Goal: Check status: Check status

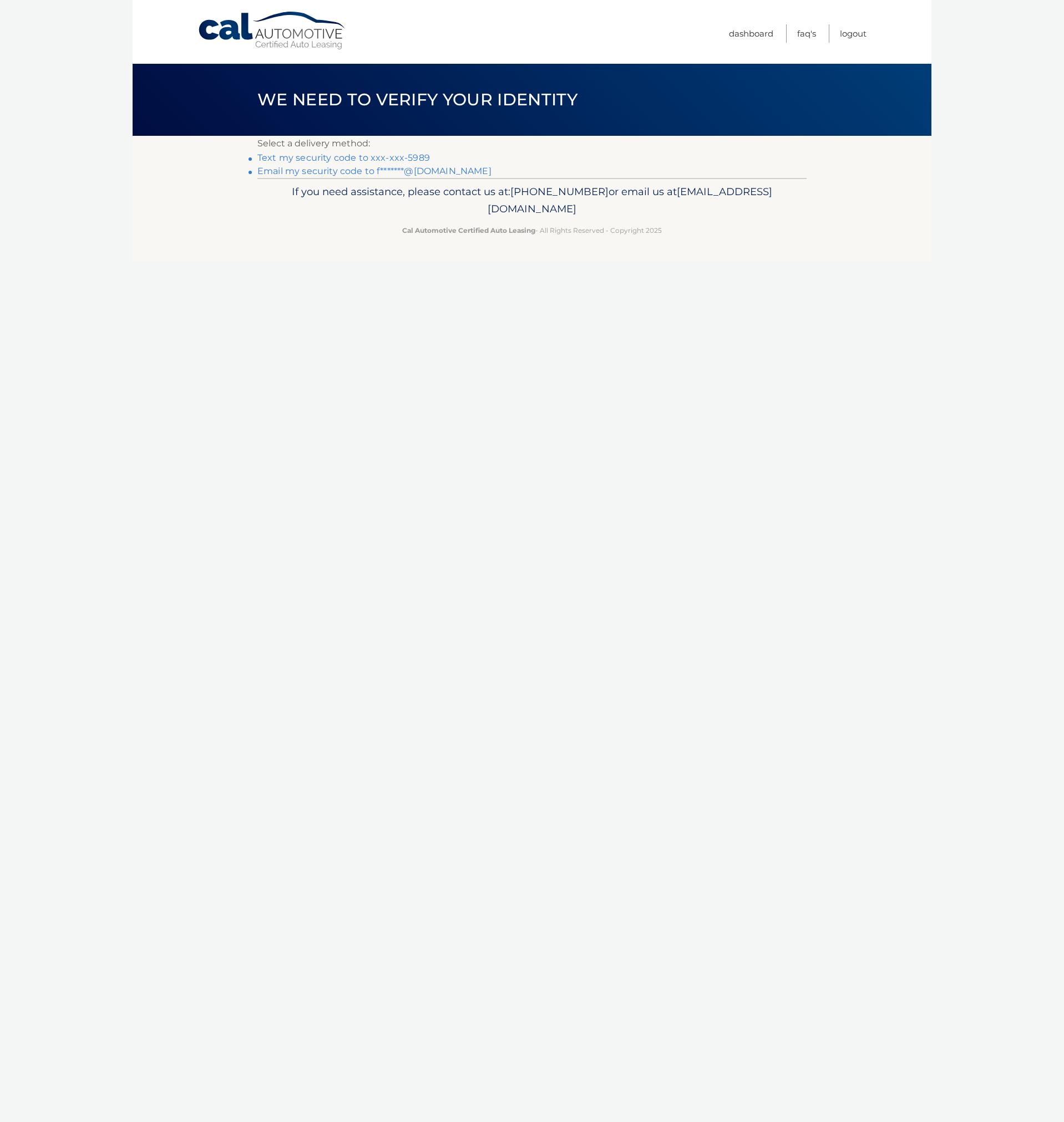
click at [383, 160] on link "Text my security code to xxx-xxx-5989" at bounding box center [343, 158] width 173 height 10
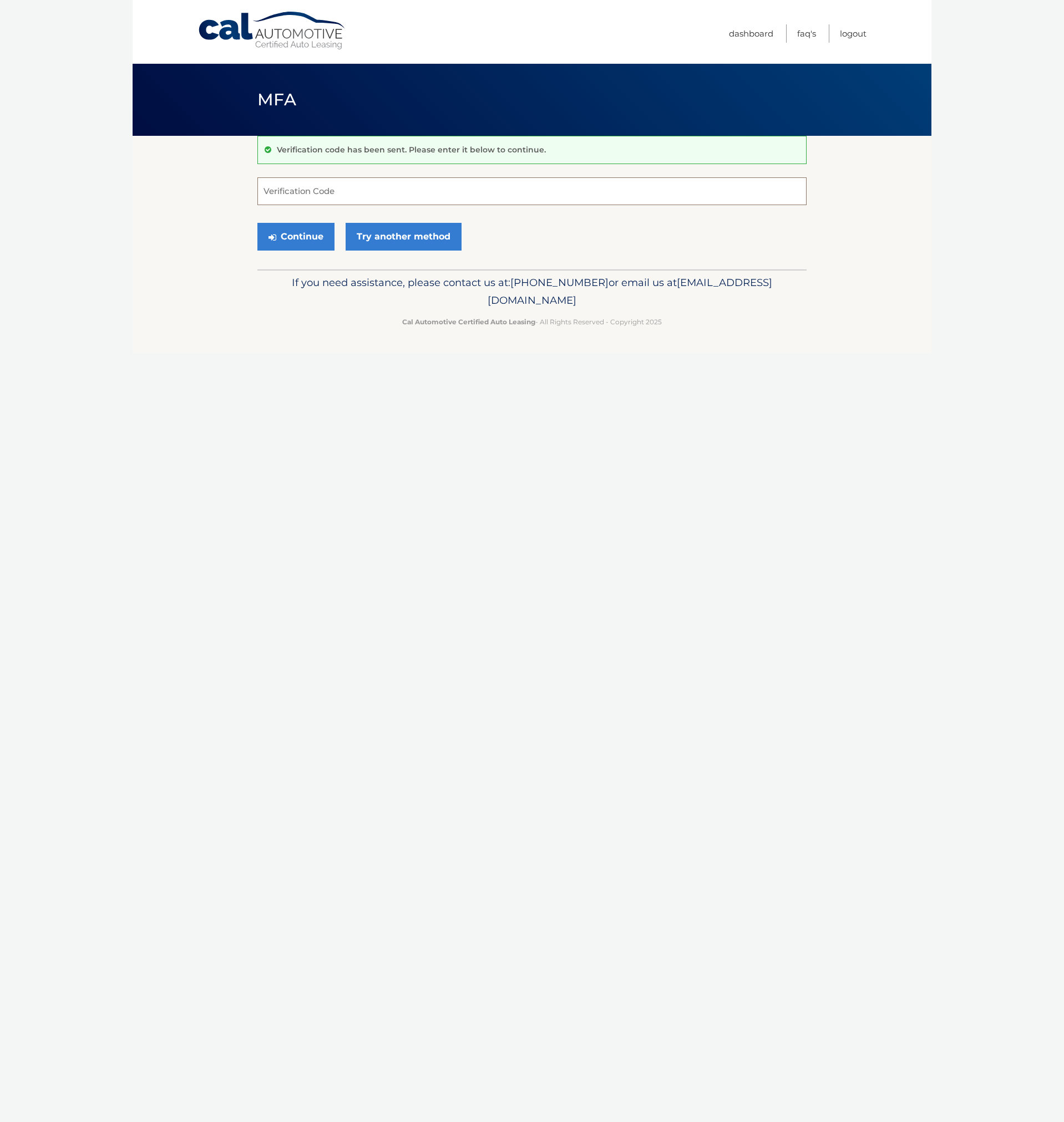
click at [296, 195] on input "Verification Code" at bounding box center [532, 192] width 549 height 28
type input "744966"
drag, startPoint x: 295, startPoint y: 239, endPoint x: 298, endPoint y: 248, distance: 9.5
click at [295, 239] on button "Continue" at bounding box center [295, 237] width 77 height 28
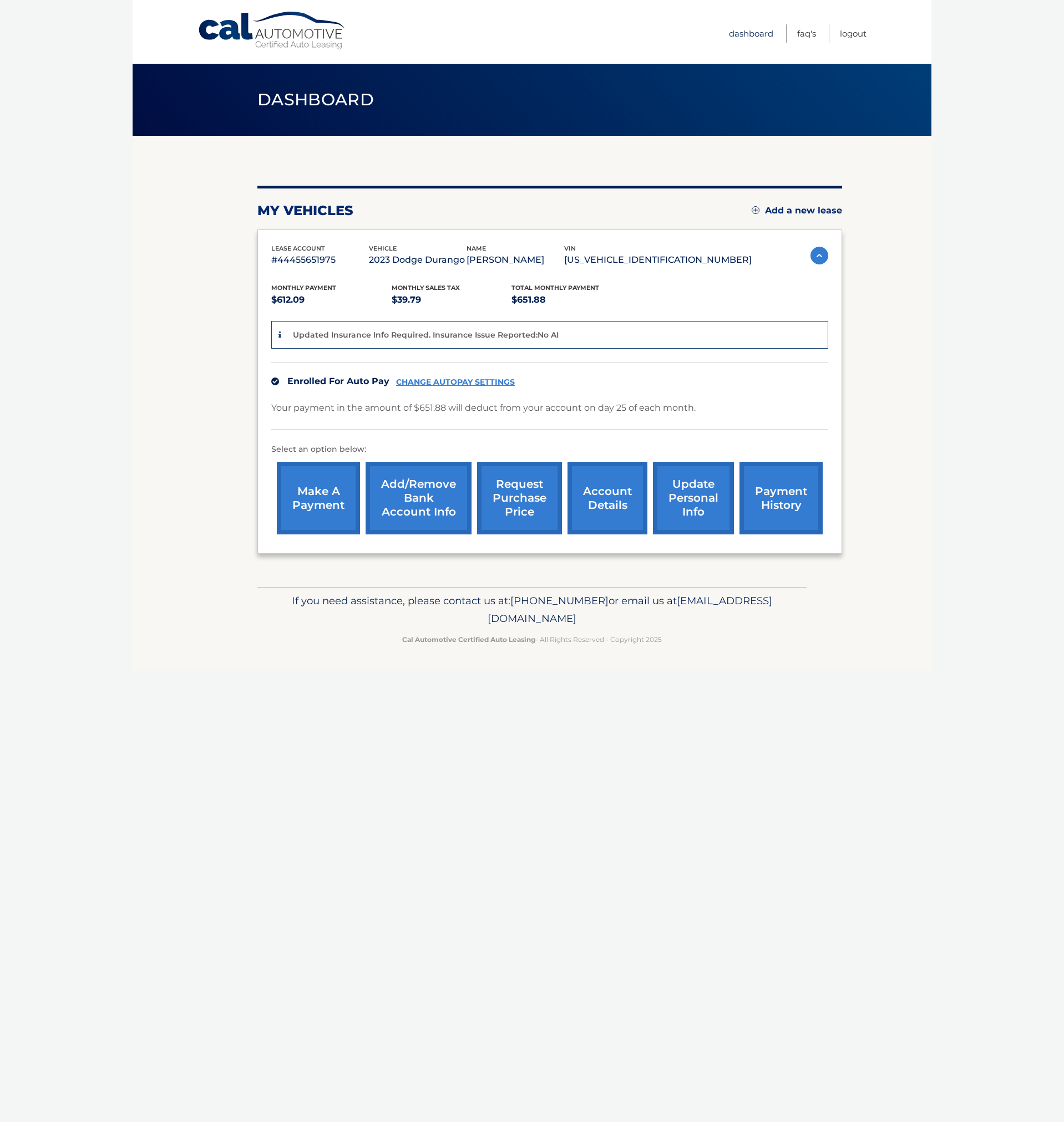
click at [752, 37] on link "Dashboard" at bounding box center [750, 33] width 44 height 18
click at [613, 491] on link "account details" at bounding box center [607, 497] width 80 height 72
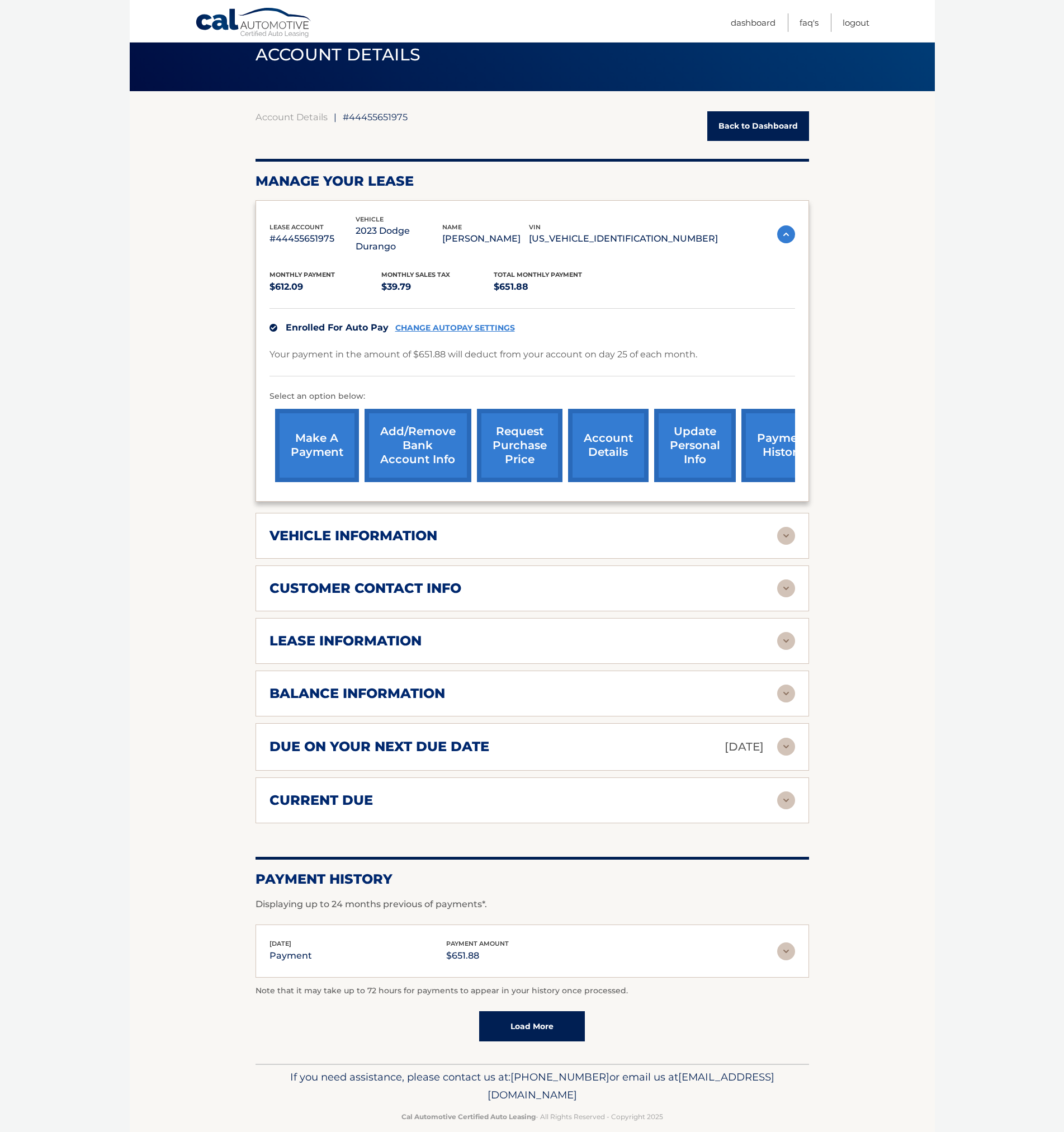
scroll to position [47, 0]
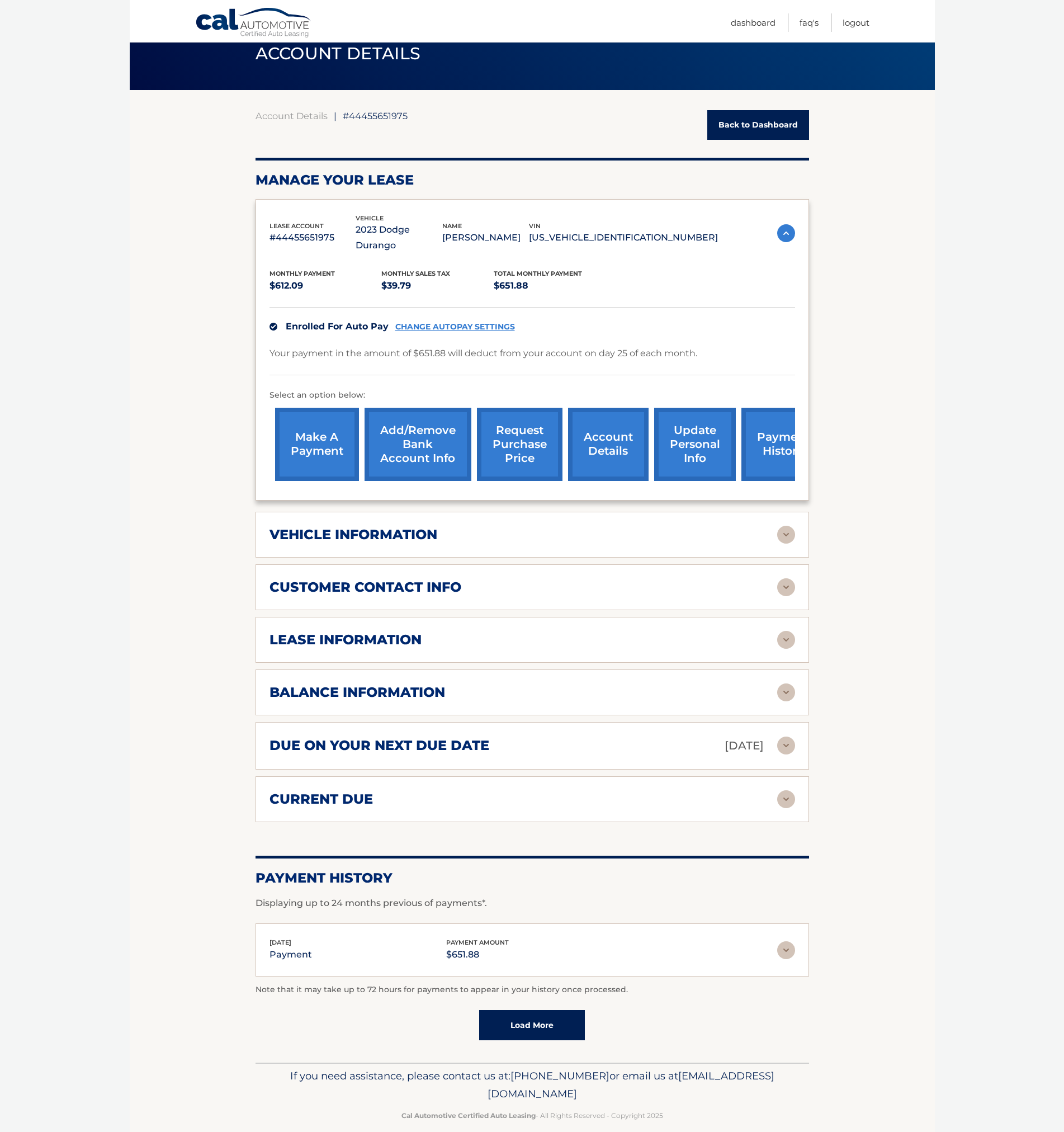
click at [778, 432] on link "payment history" at bounding box center [783, 444] width 83 height 73
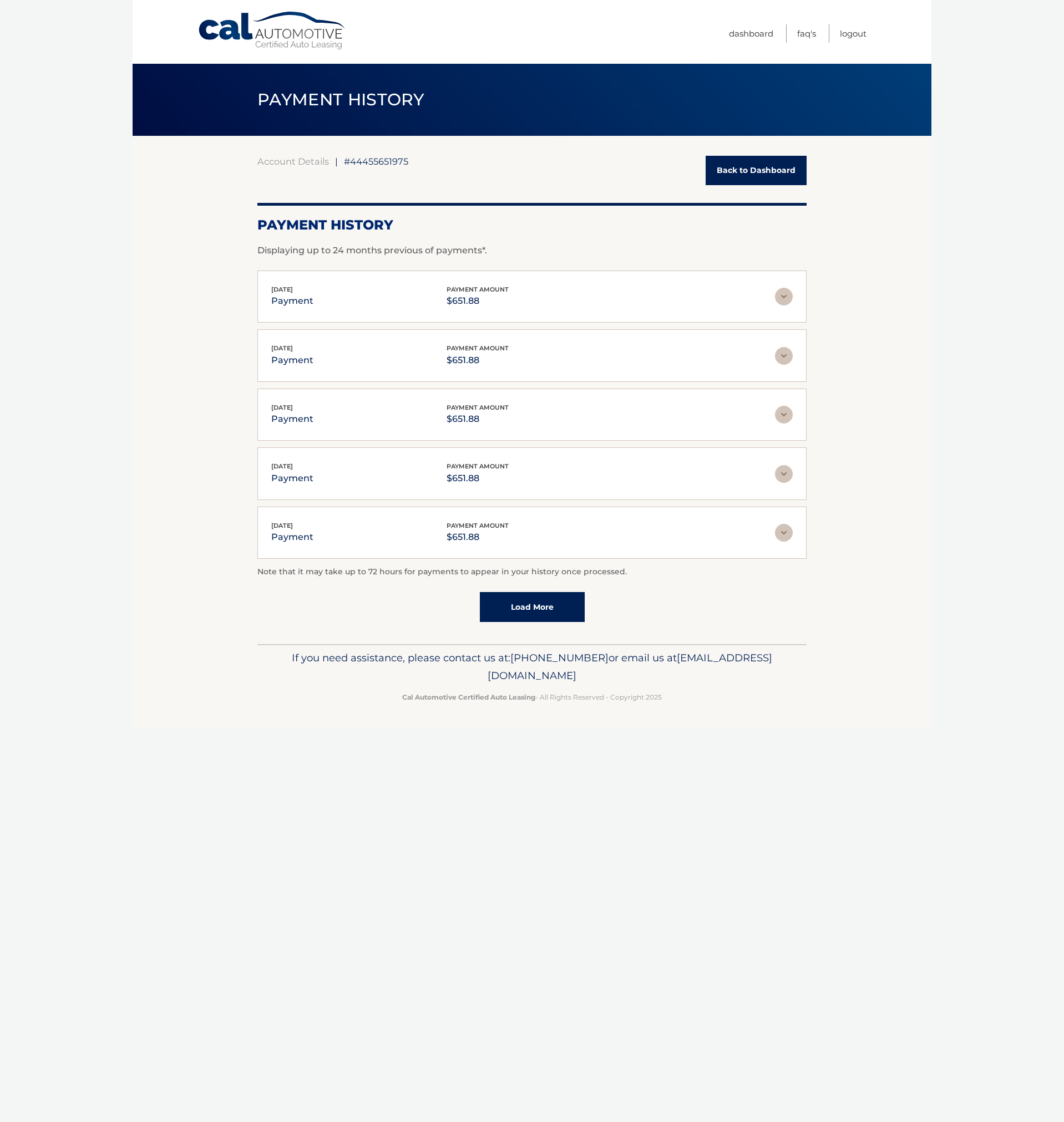
click at [794, 531] on div "[DATE] payment payment amount $651.88 Late Charges $0.00 Miscelleneous Charges*…" at bounding box center [532, 533] width 549 height 52
click at [782, 531] on img at bounding box center [783, 532] width 17 height 17
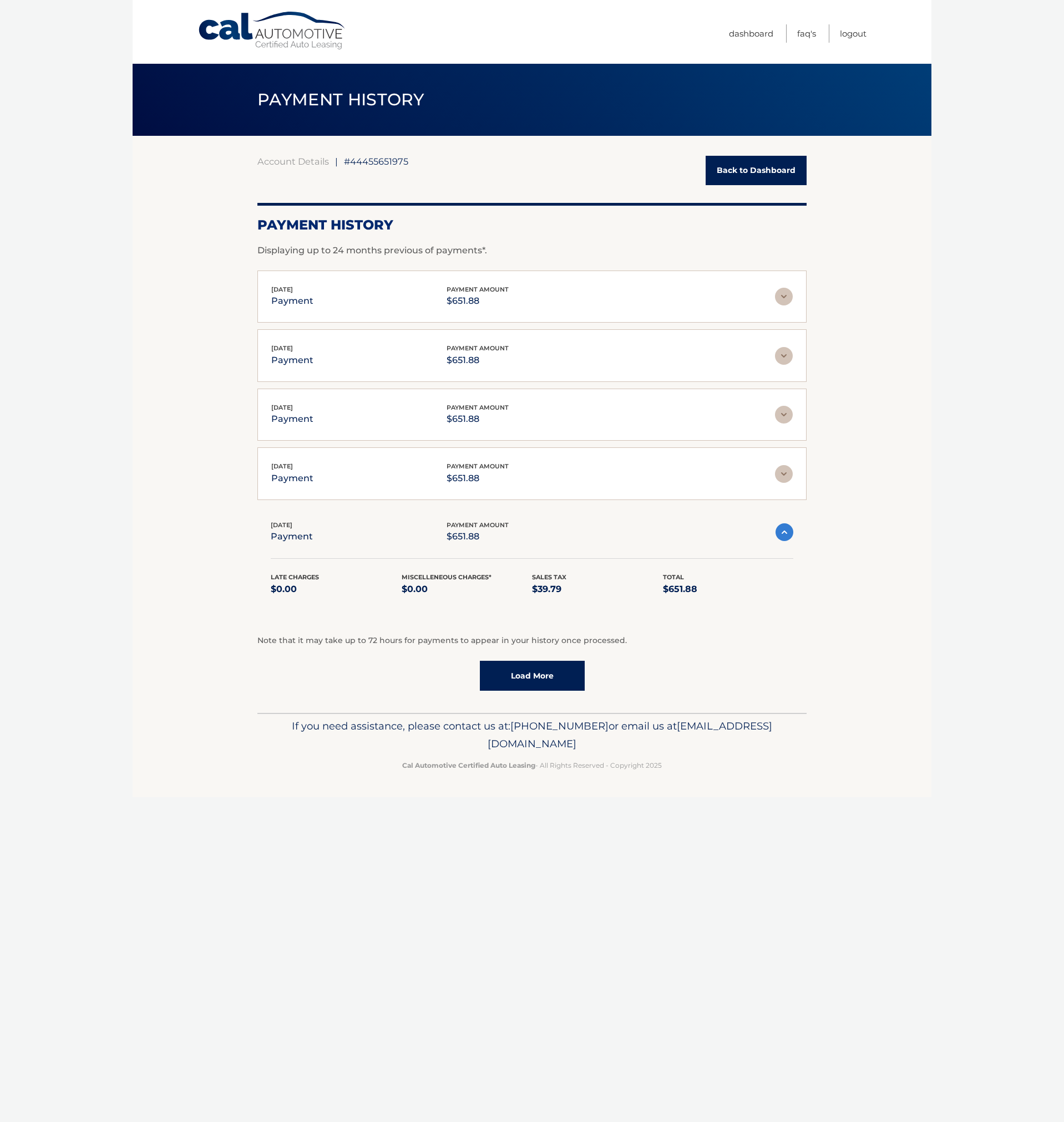
click at [784, 536] on img at bounding box center [784, 532] width 17 height 17
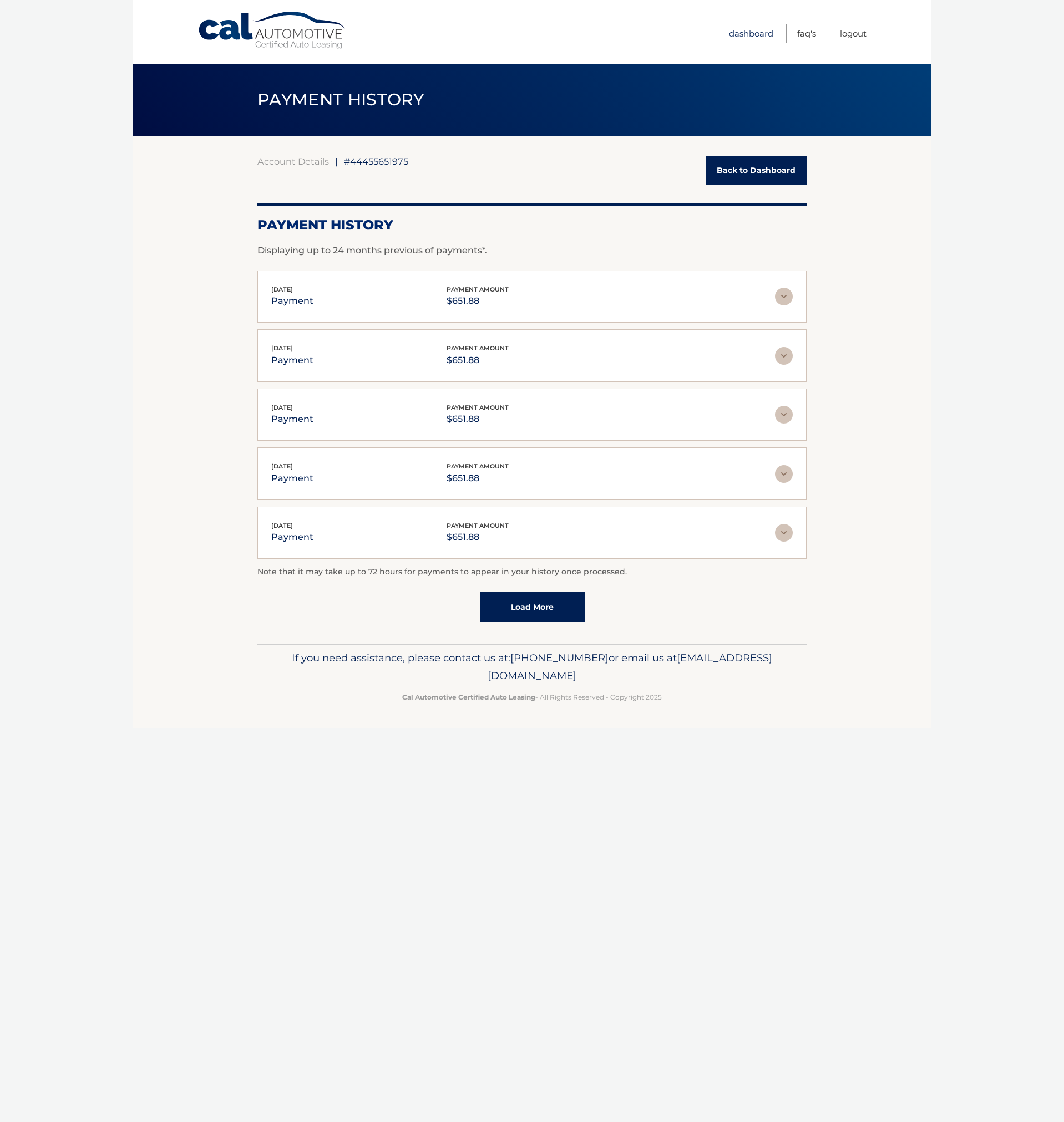
click at [753, 31] on link "Dashboard" at bounding box center [750, 33] width 44 height 18
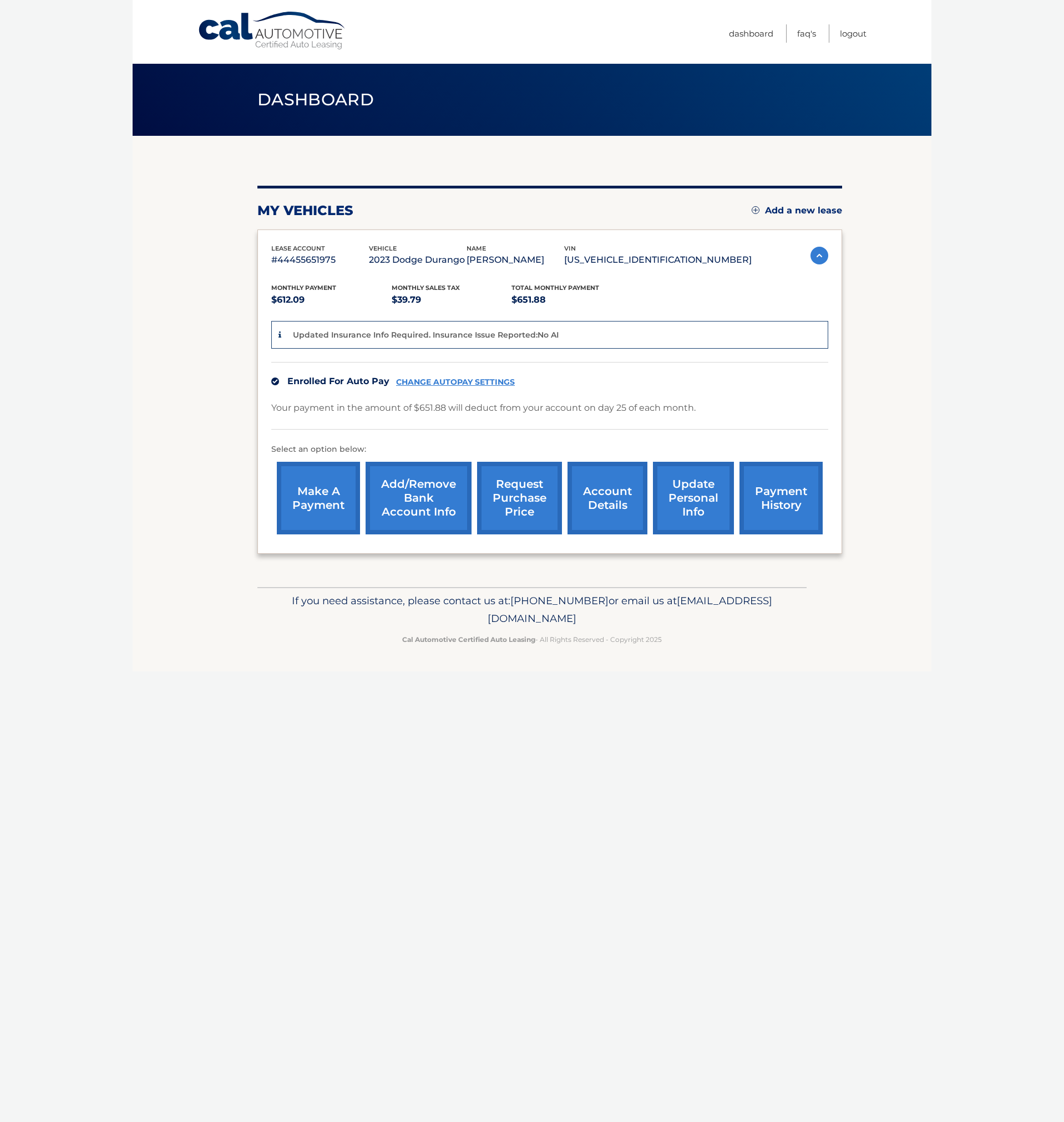
click at [601, 501] on link "account details" at bounding box center [607, 497] width 80 height 72
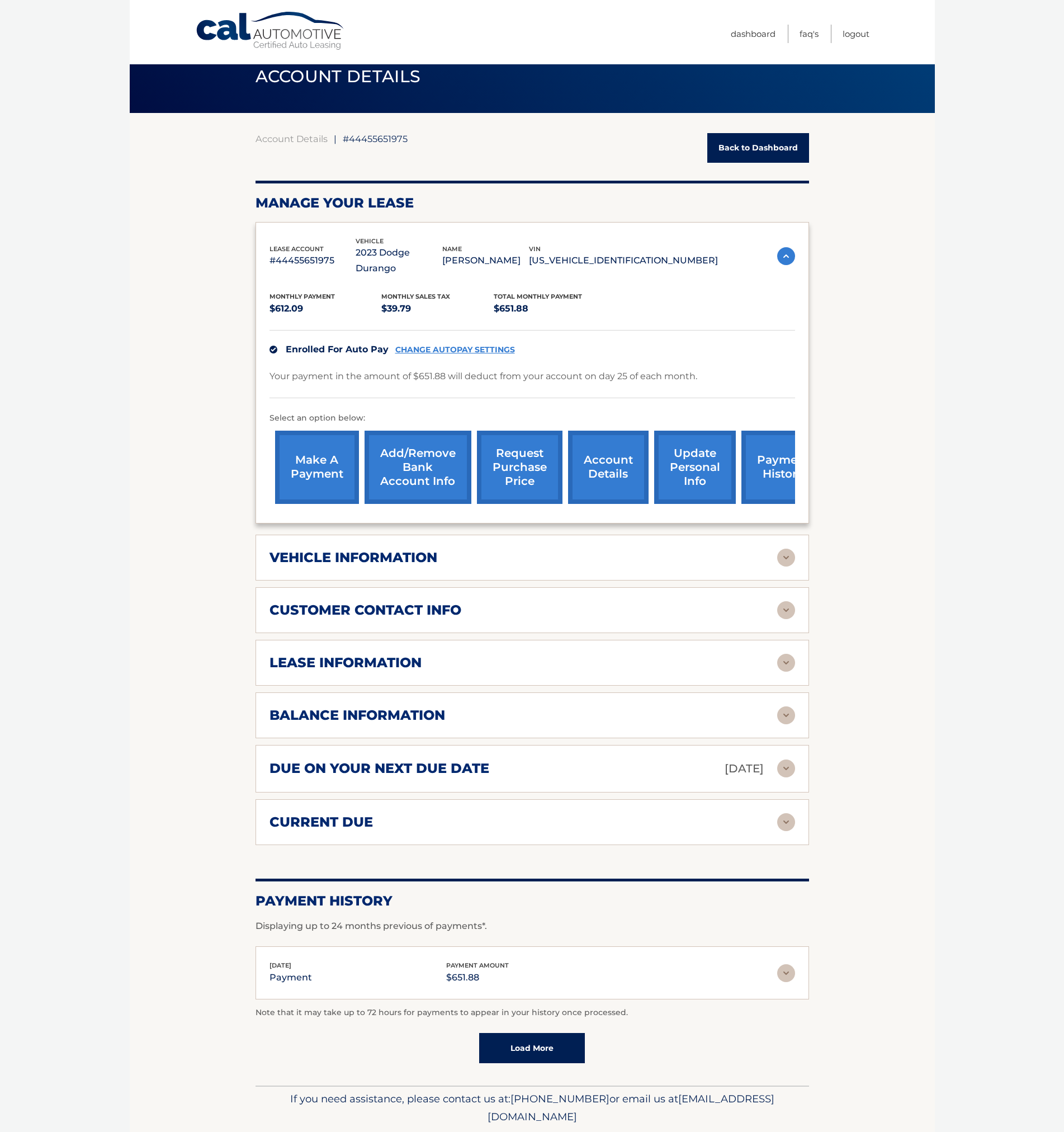
scroll to position [47, 0]
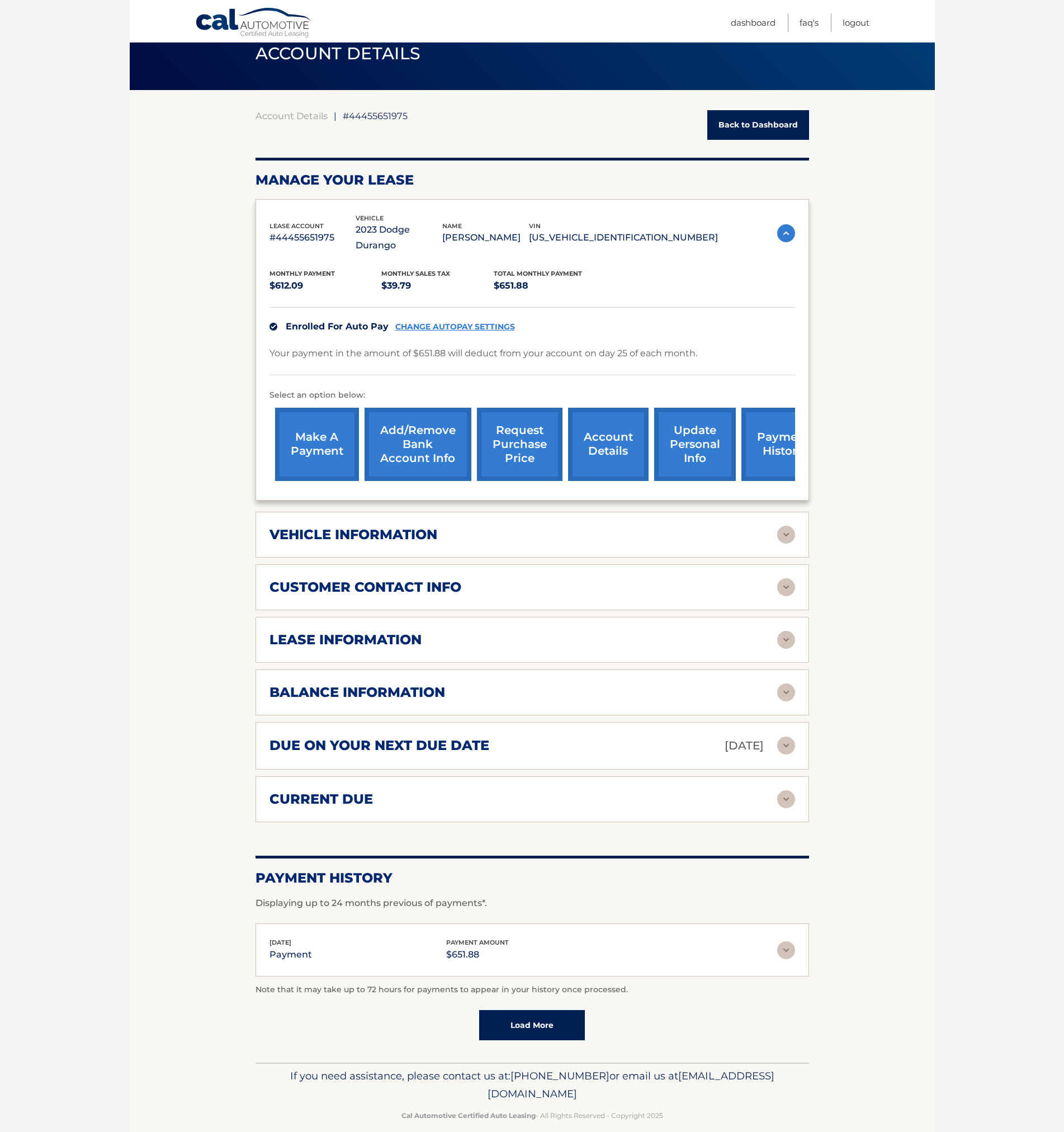
click at [789, 790] on img at bounding box center [786, 799] width 18 height 18
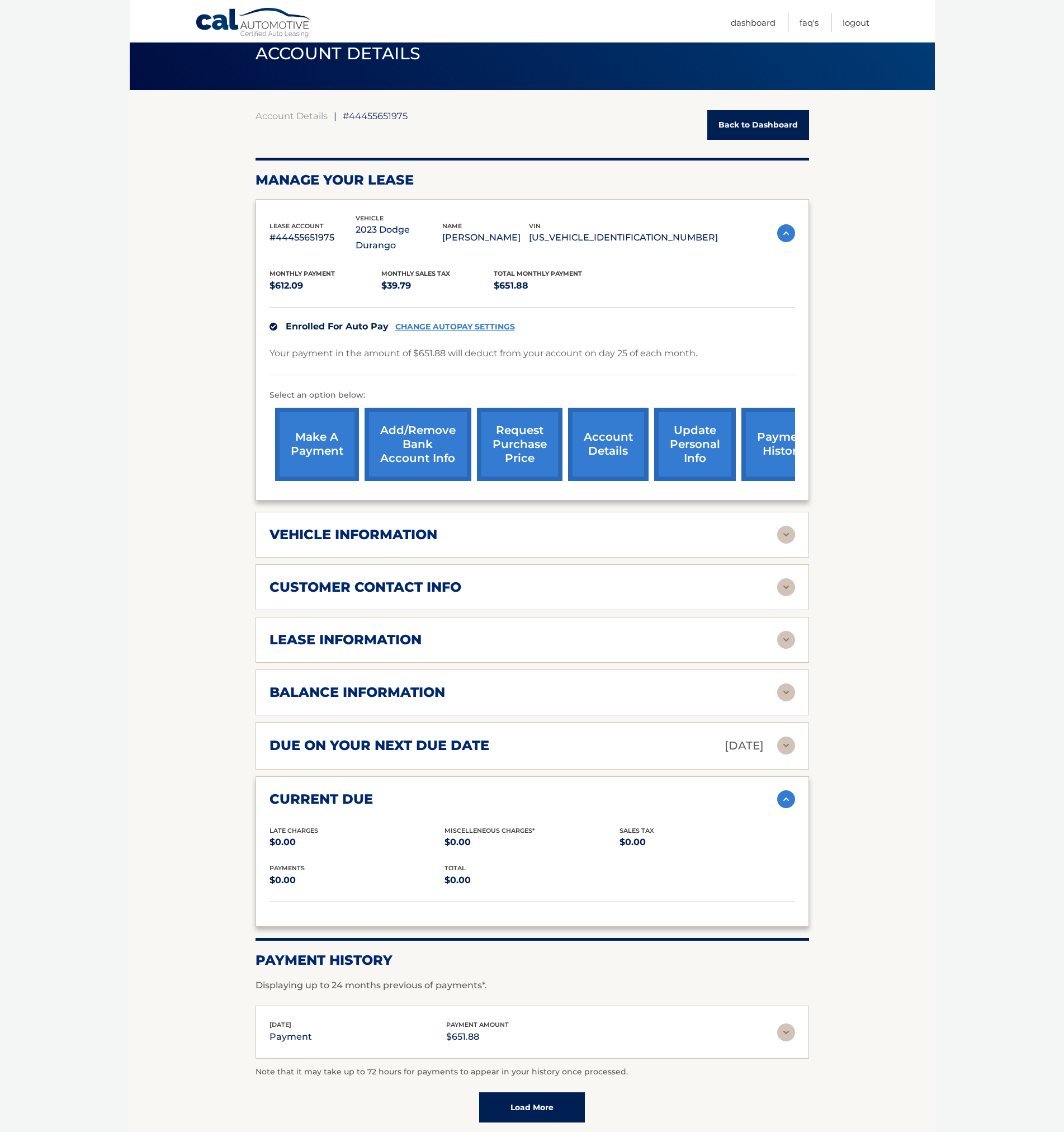
click at [783, 737] on img at bounding box center [786, 745] width 18 height 18
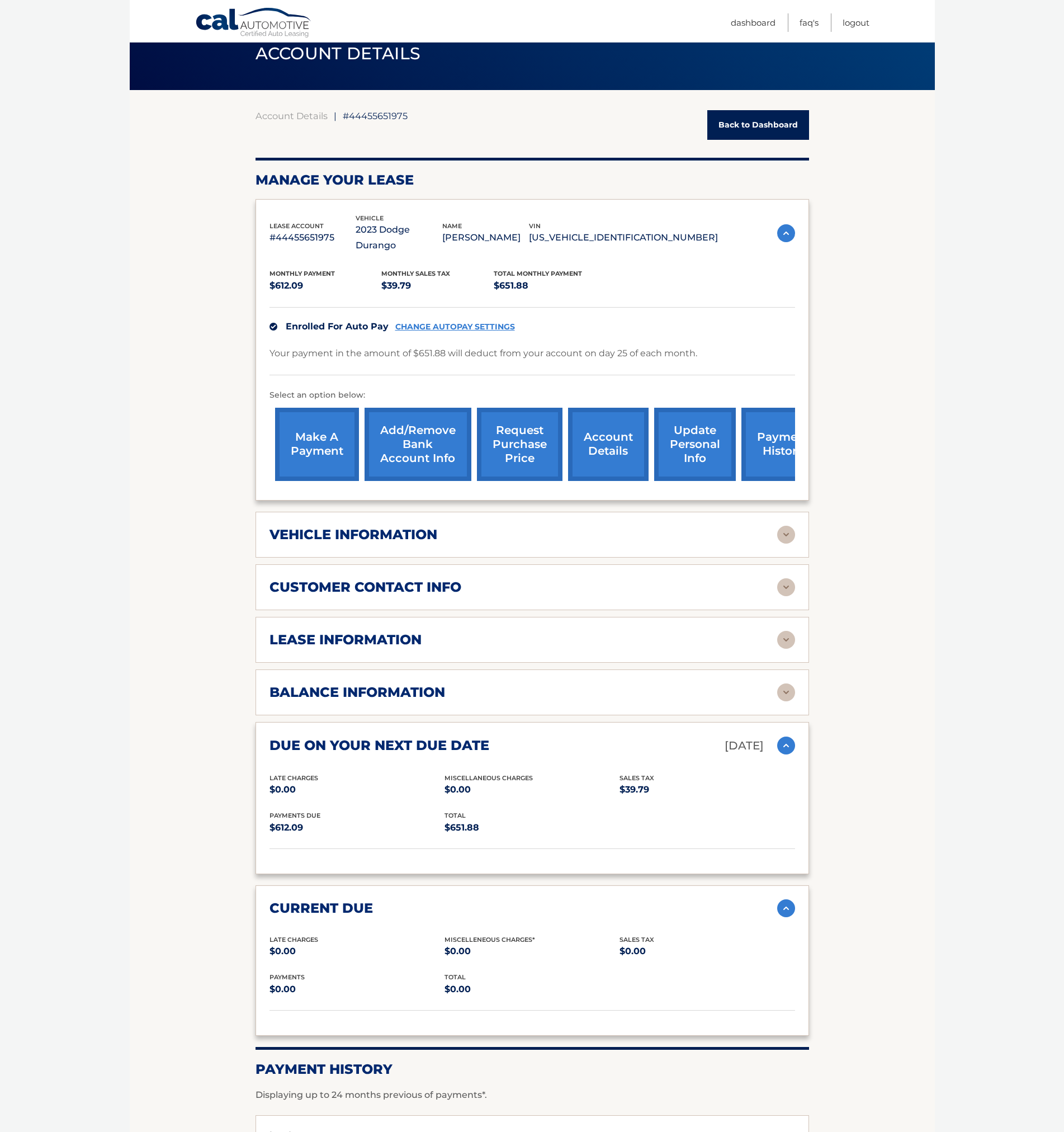
click at [784, 684] on img at bounding box center [786, 693] width 18 height 18
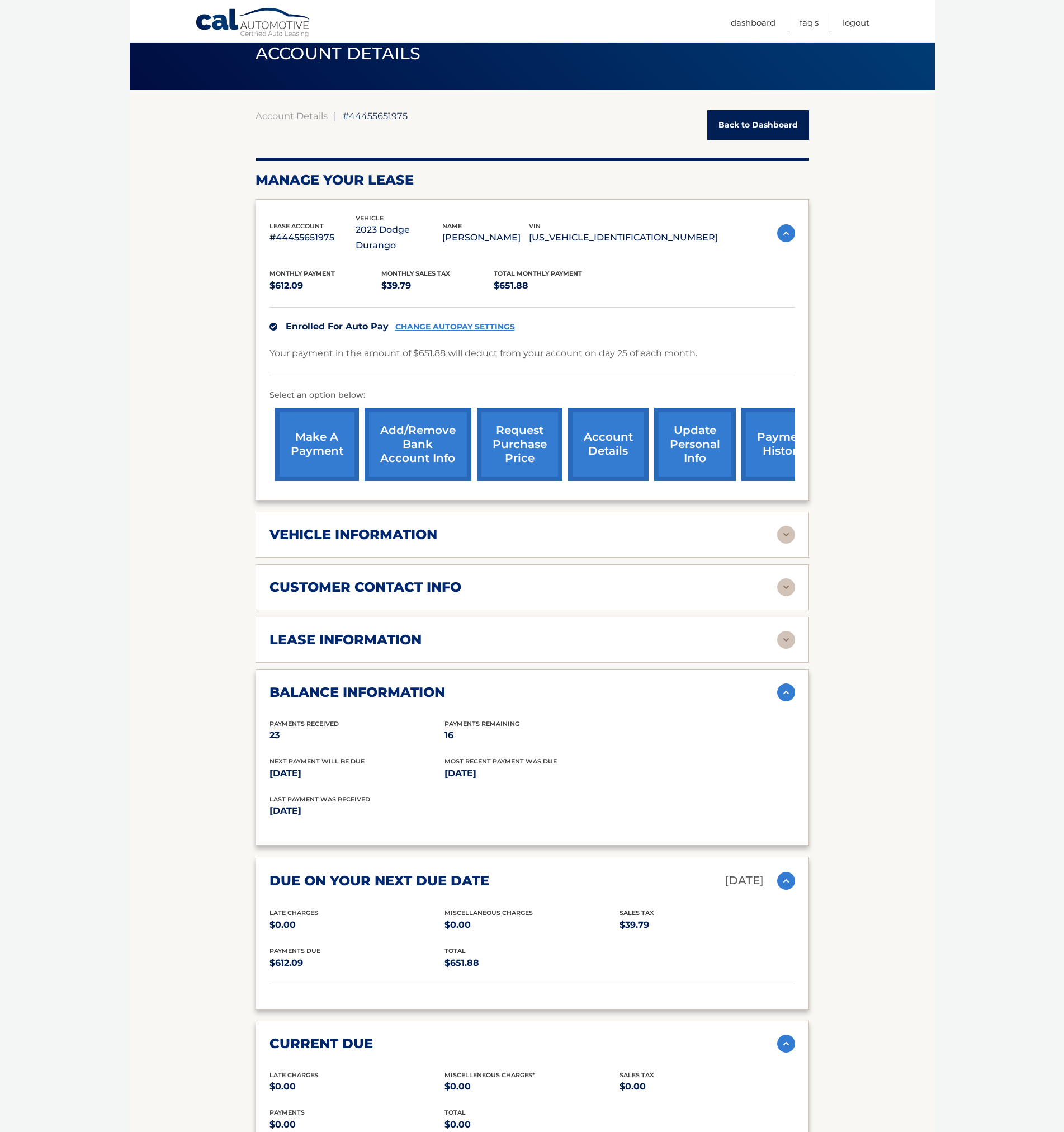
click at [789, 631] on img at bounding box center [786, 640] width 18 height 18
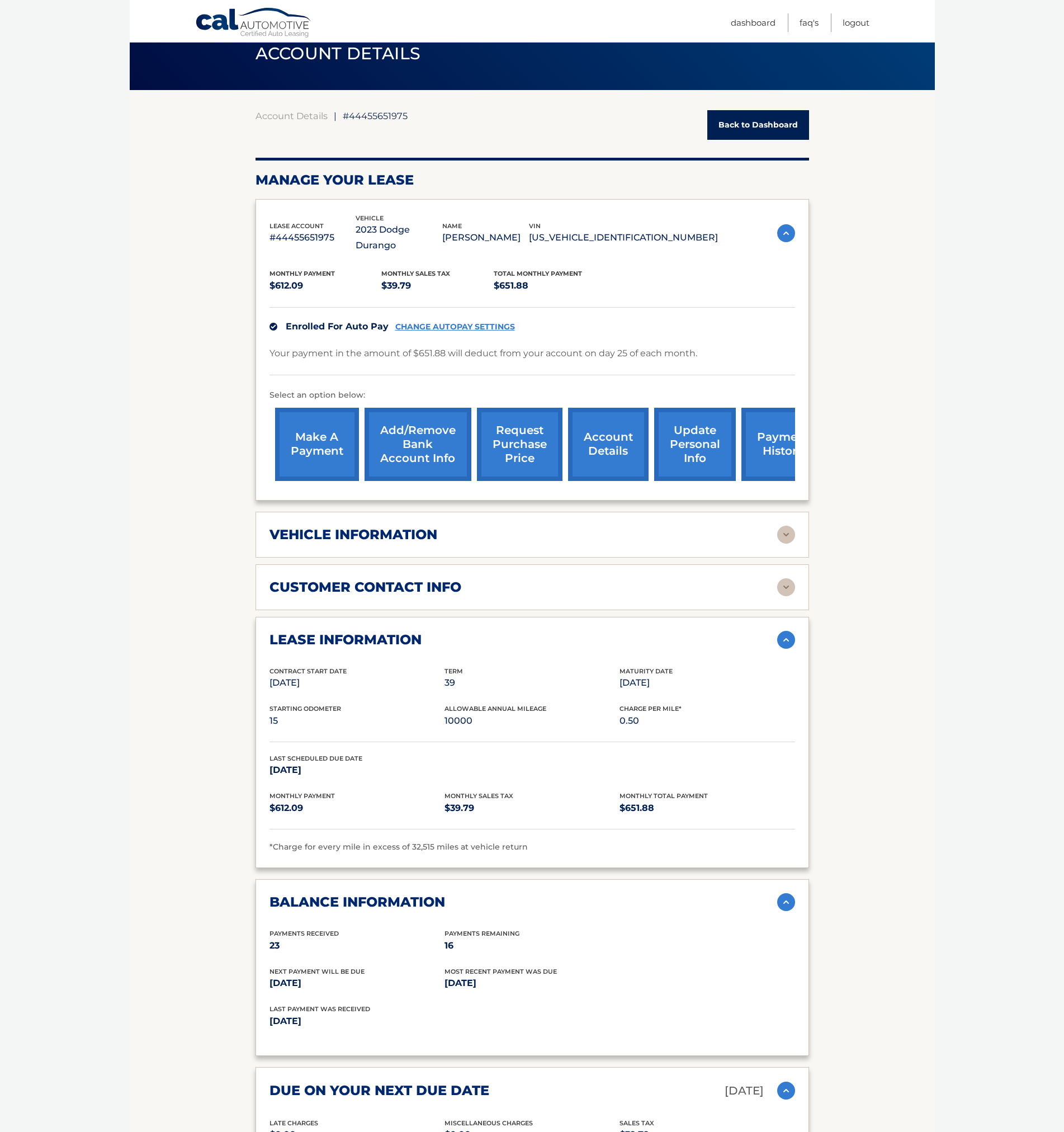
click at [784, 578] on img at bounding box center [786, 587] width 18 height 18
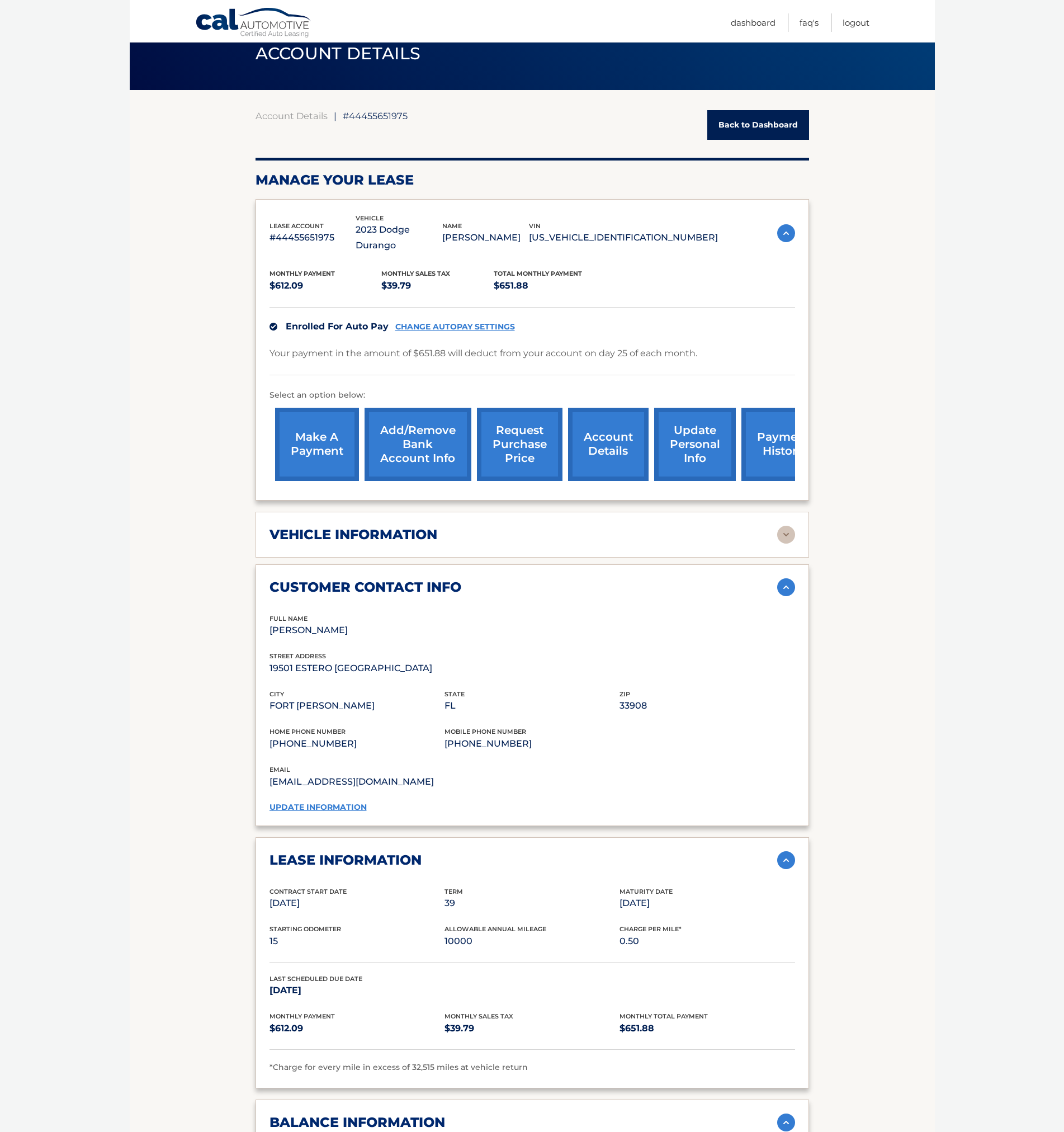
click at [785, 526] on img at bounding box center [786, 534] width 18 height 18
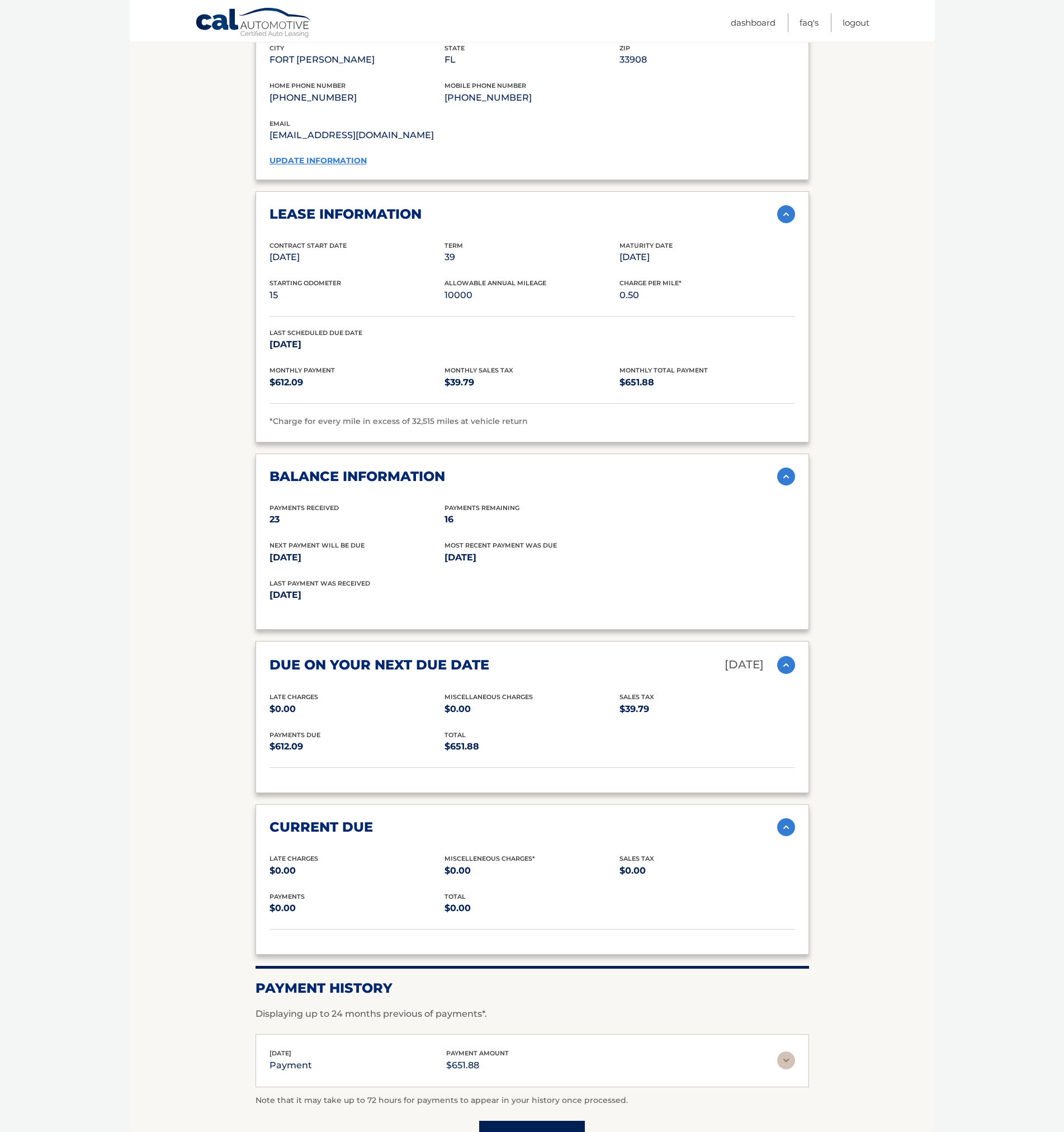
scroll to position [1073, 0]
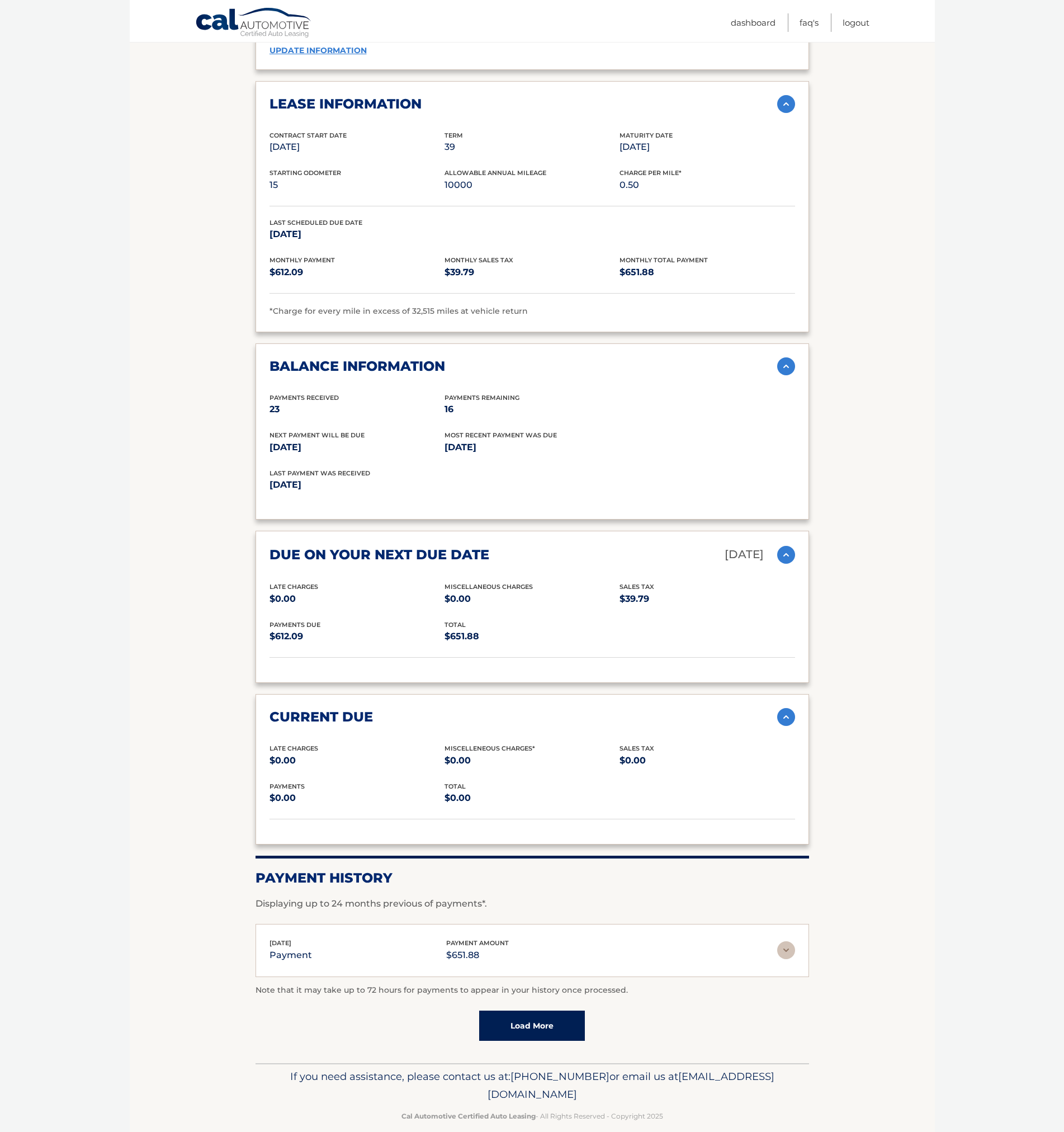
click at [532, 1011] on link "Load More" at bounding box center [532, 1026] width 105 height 30
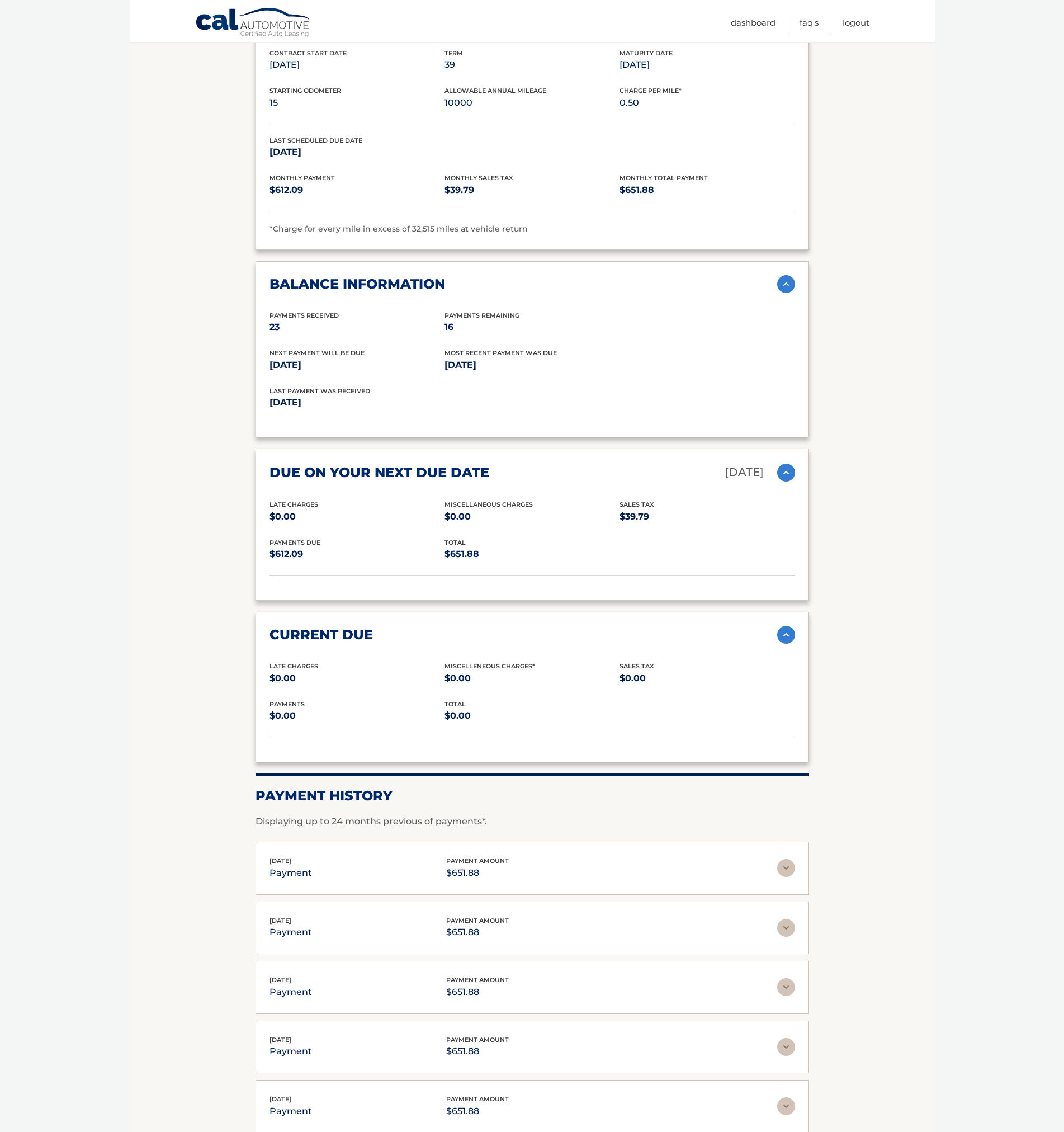
scroll to position [1371, 0]
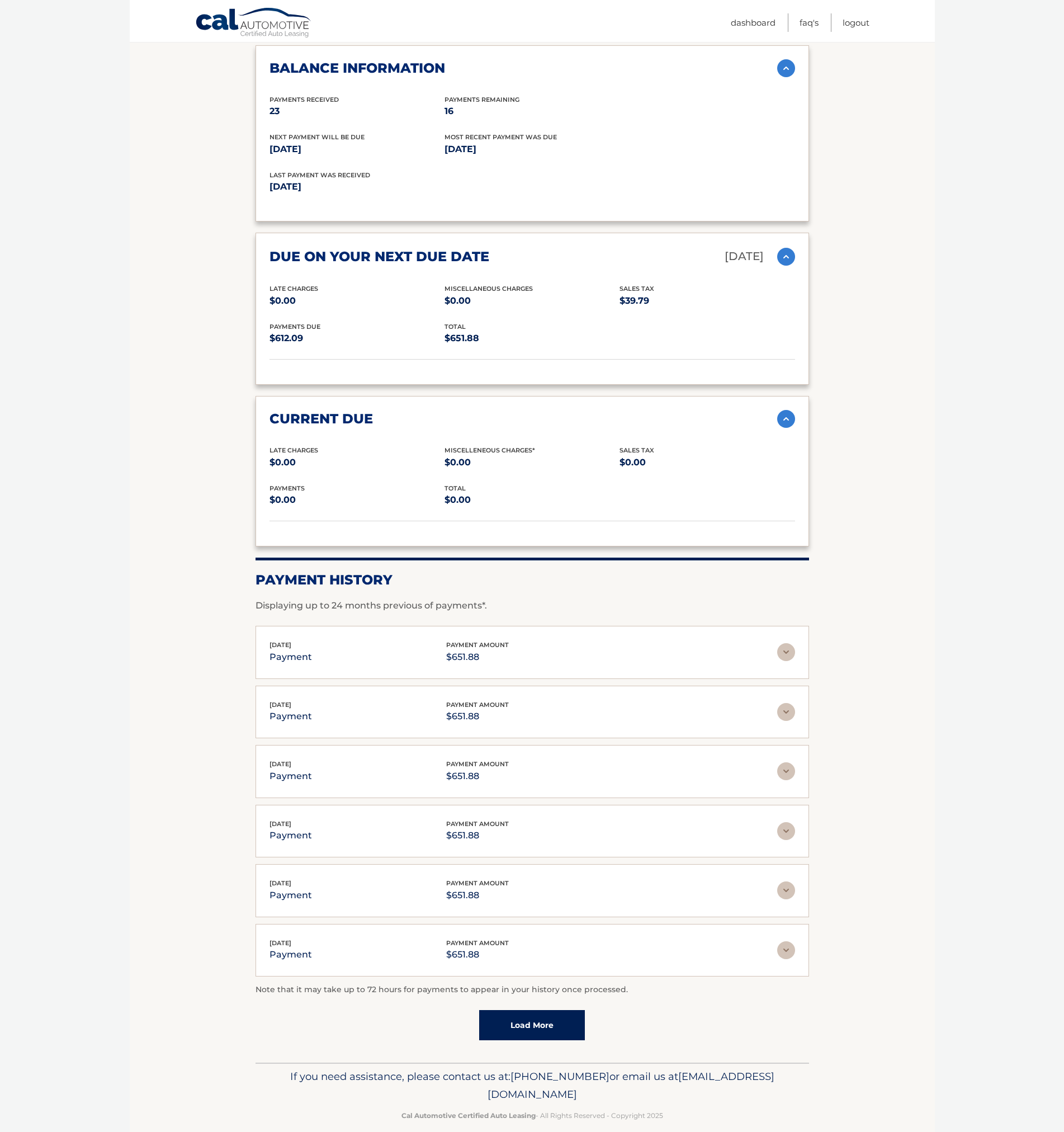
click at [521, 1016] on link "Load More" at bounding box center [532, 1025] width 105 height 30
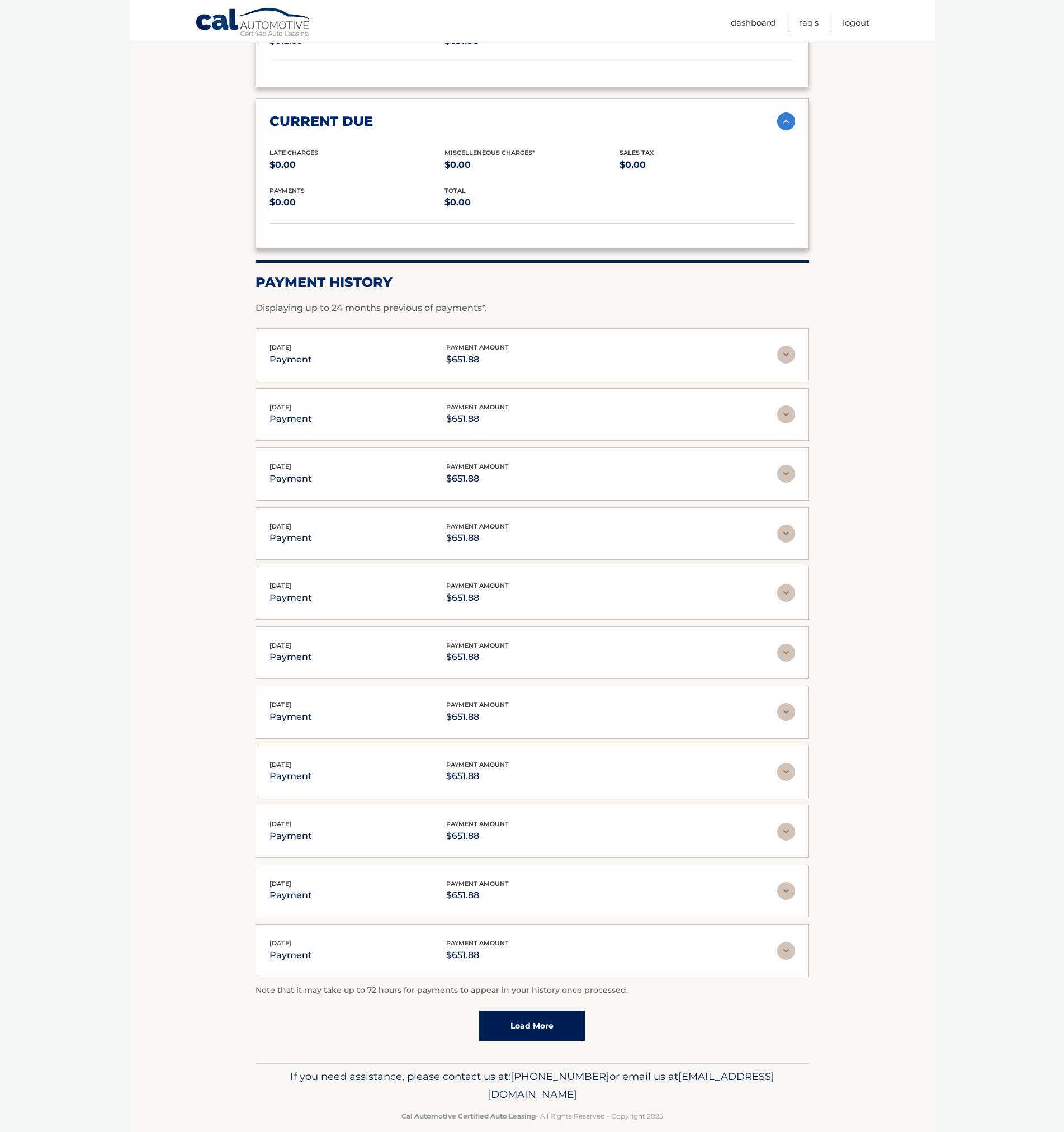
scroll to position [1669, 0]
click at [522, 1010] on link "Load More" at bounding box center [532, 1025] width 105 height 30
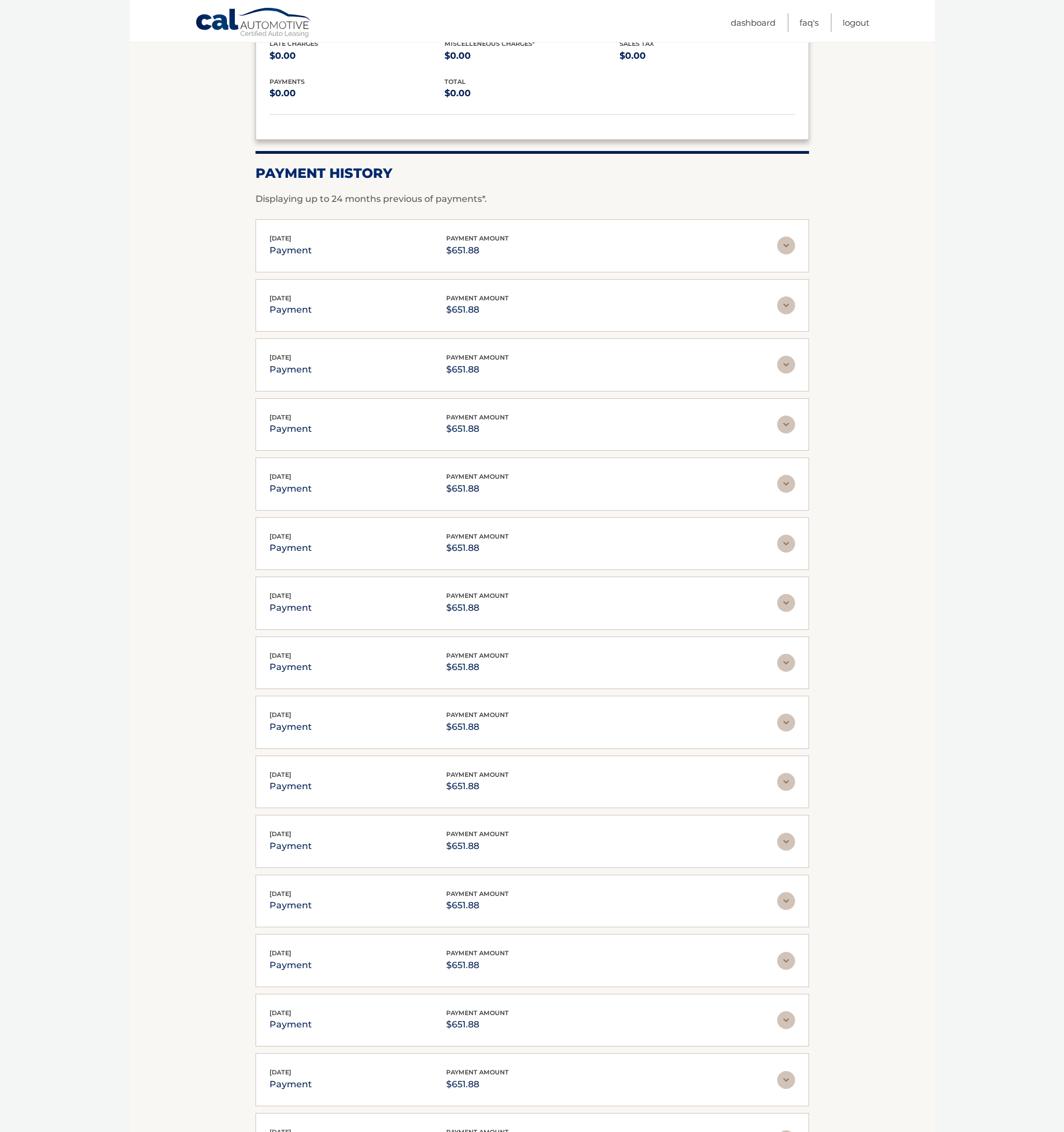
scroll to position [1966, 0]
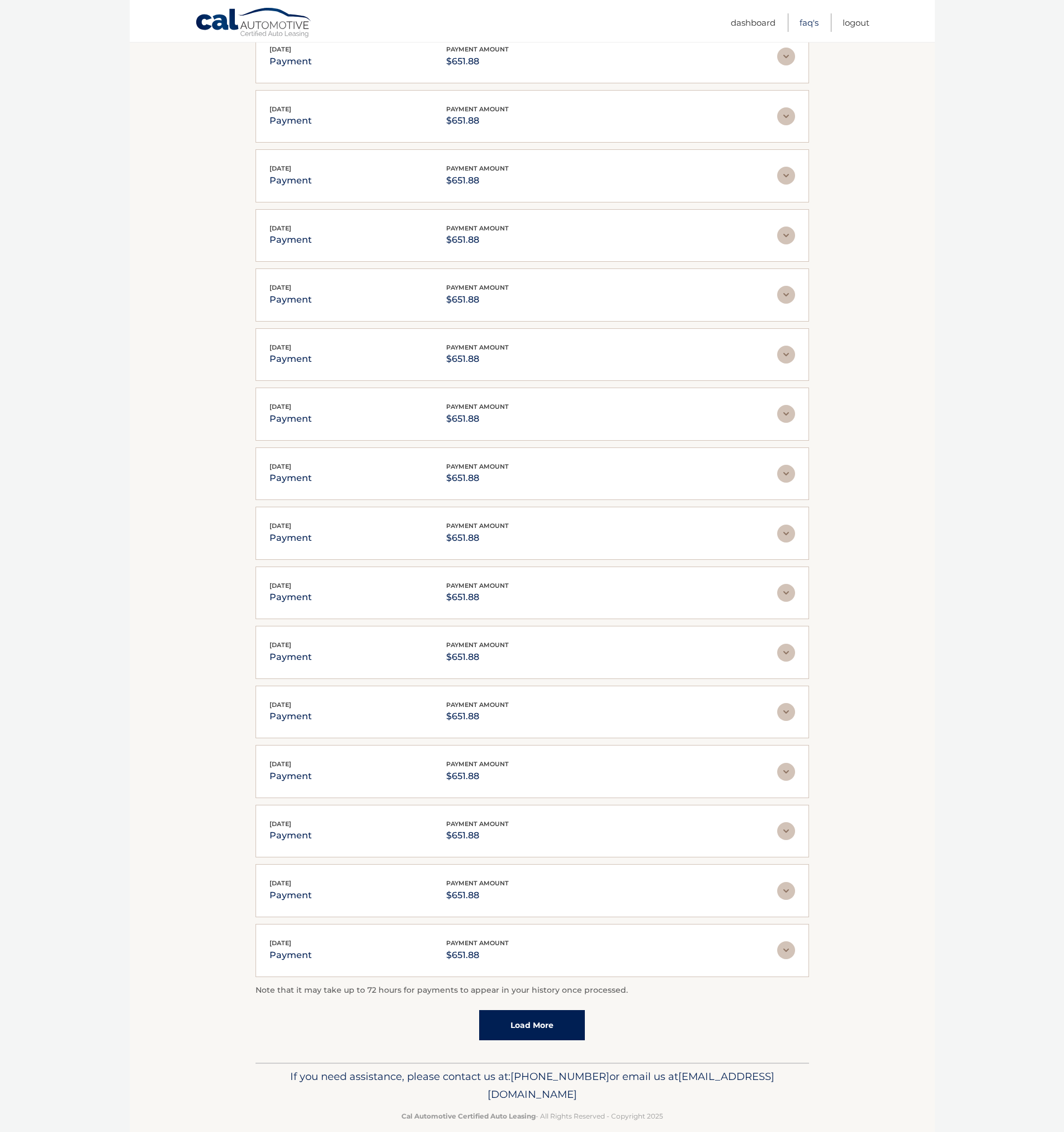
click at [811, 19] on link "FAQ's" at bounding box center [809, 22] width 19 height 18
click at [534, 1011] on link "Load More" at bounding box center [532, 1025] width 105 height 30
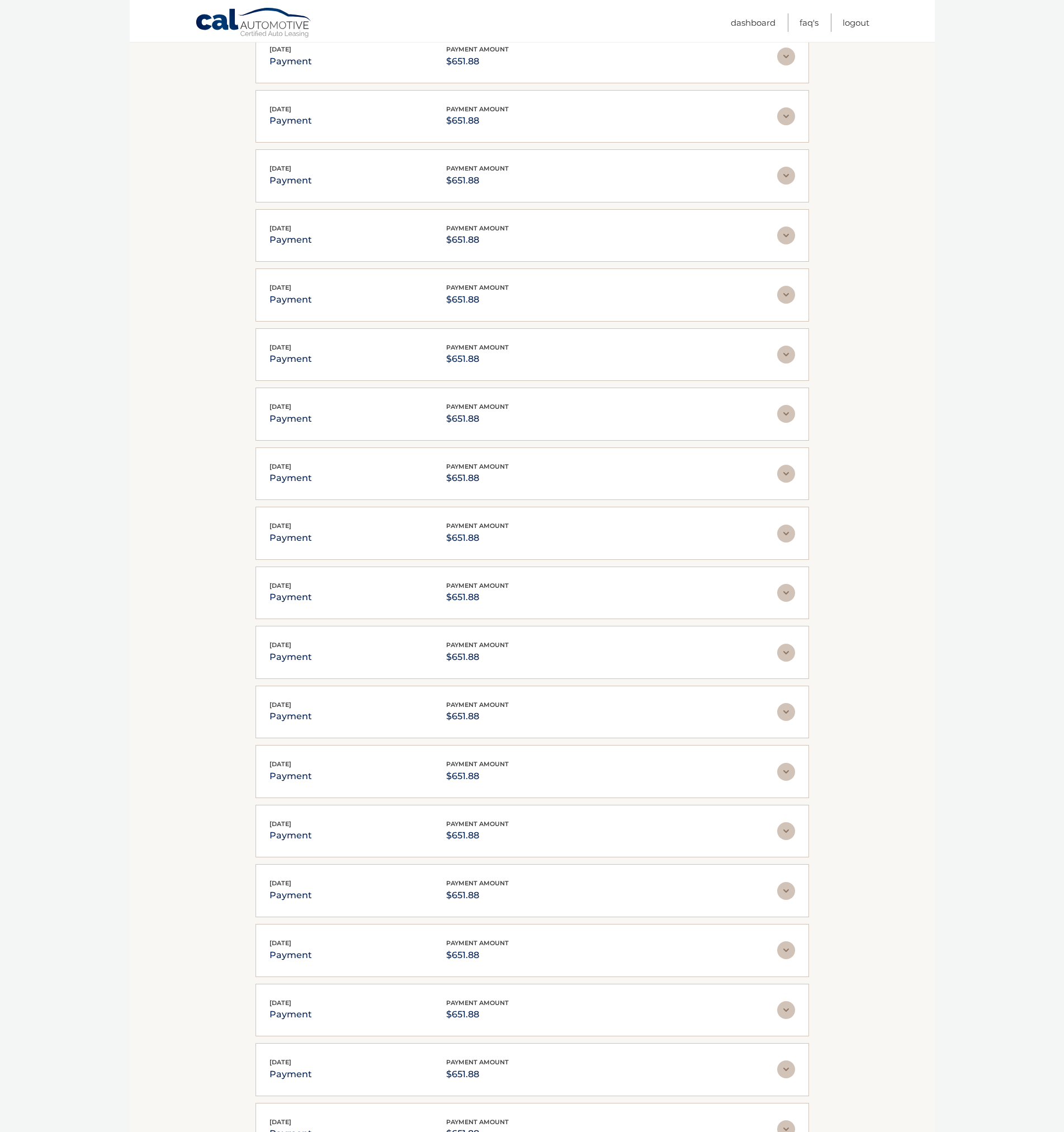
drag, startPoint x: 284, startPoint y: 33, endPoint x: 295, endPoint y: 44, distance: 15.6
click at [286, 33] on link "Cal Automotive" at bounding box center [271, 31] width 151 height 40
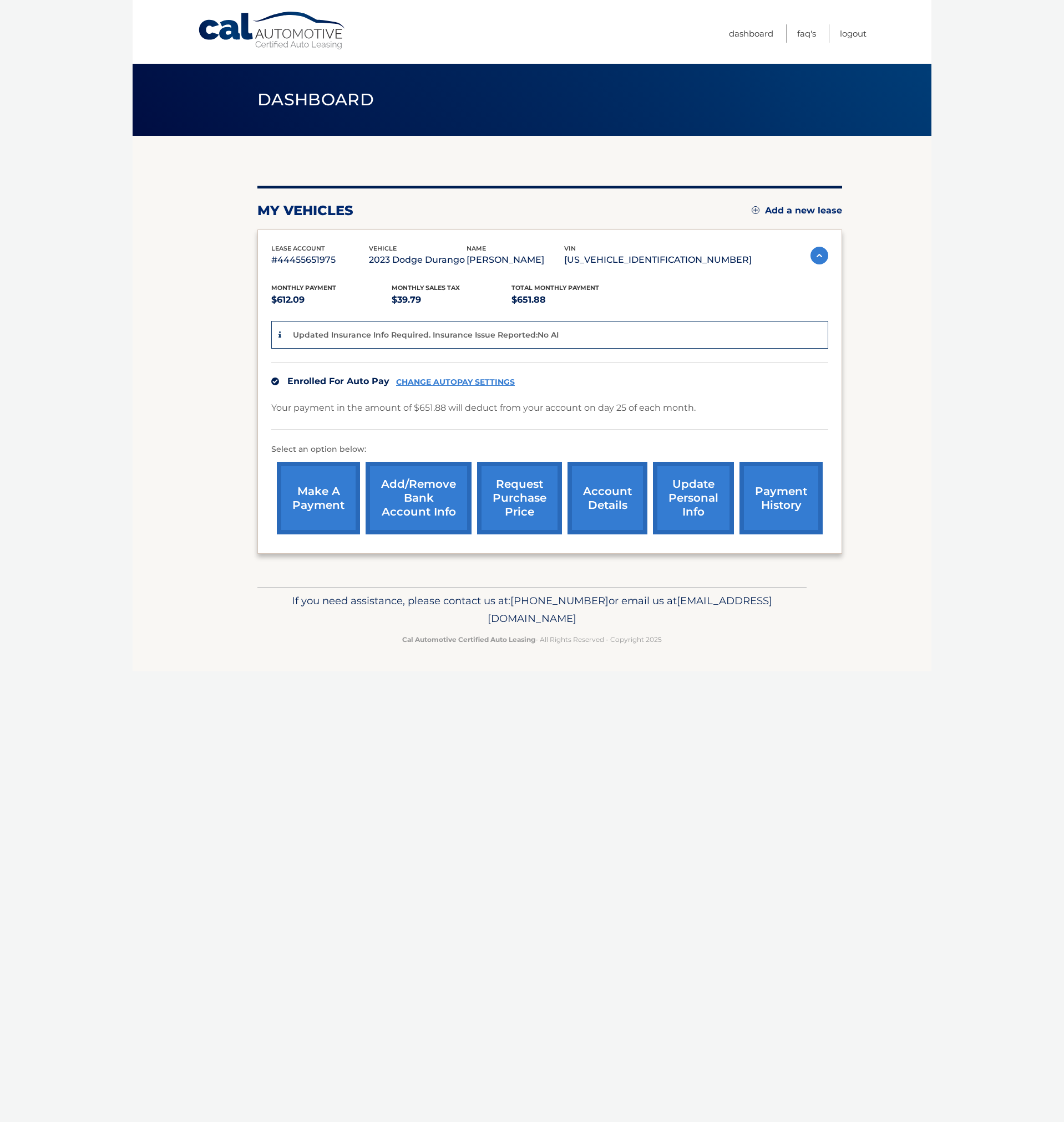
click at [320, 259] on p "#44455651975" at bounding box center [320, 260] width 98 height 16
click at [787, 507] on link "payment history" at bounding box center [780, 497] width 83 height 72
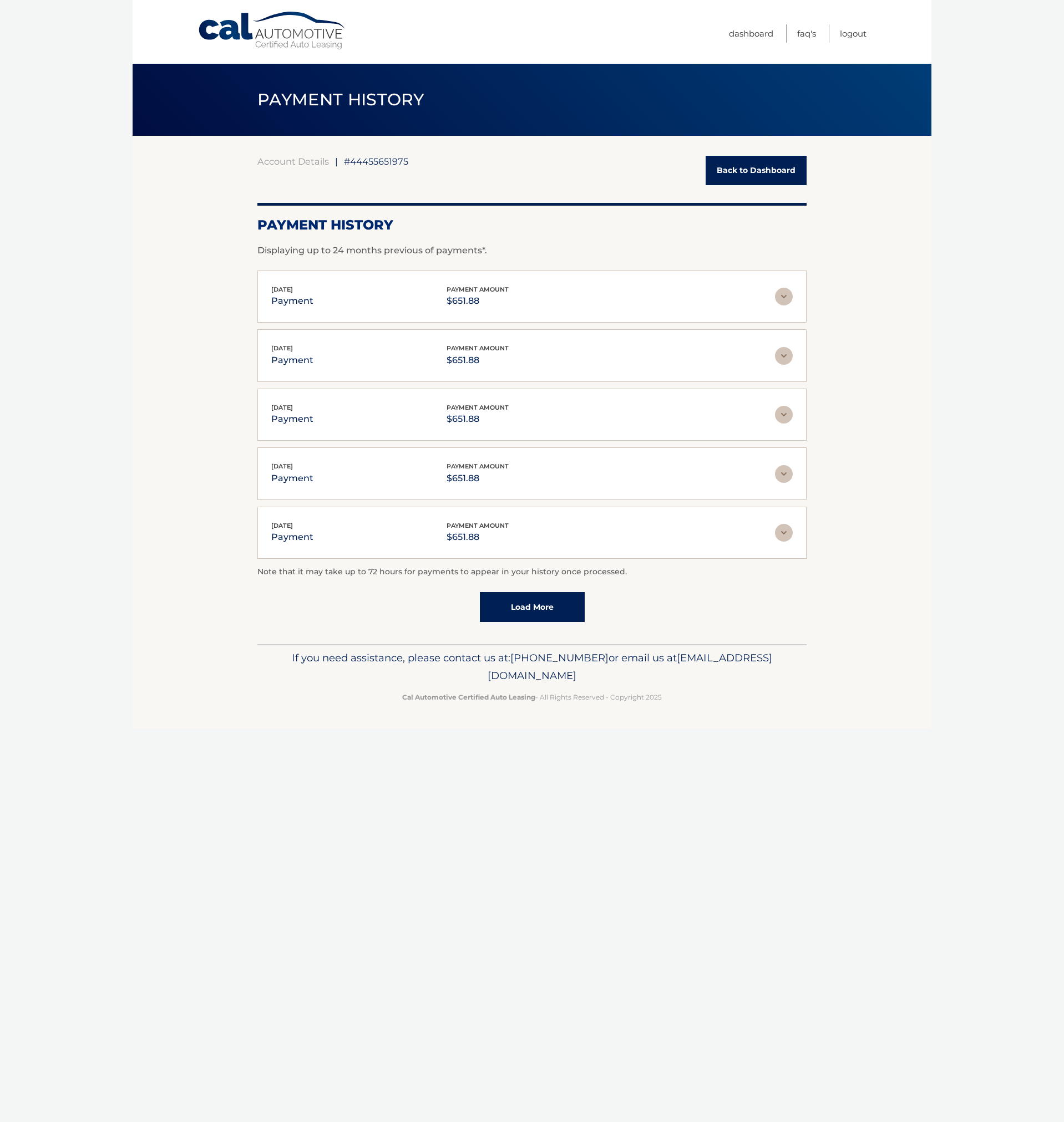
drag, startPoint x: 376, startPoint y: 105, endPoint x: 367, endPoint y: 105, distance: 9.0
click at [376, 105] on span "PAYMENT HISTORY" at bounding box center [341, 99] width 167 height 21
drag, startPoint x: 262, startPoint y: 99, endPoint x: 264, endPoint y: 92, distance: 7.3
click at [264, 97] on span "PAYMENT HISTORY" at bounding box center [341, 99] width 167 height 21
click at [258, 40] on link "Cal Automotive" at bounding box center [273, 30] width 150 height 39
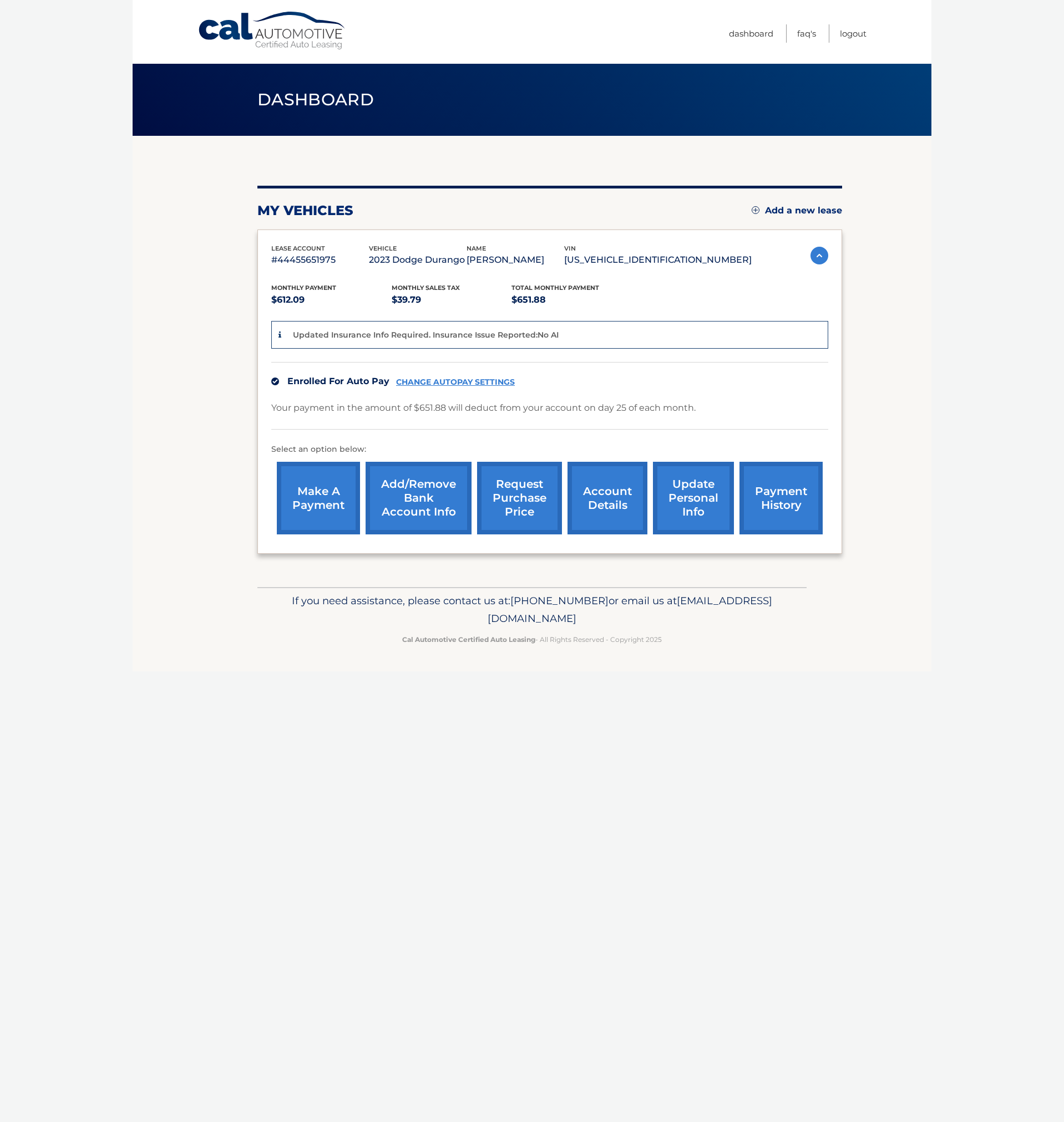
click at [780, 486] on link "payment history" at bounding box center [780, 497] width 83 height 72
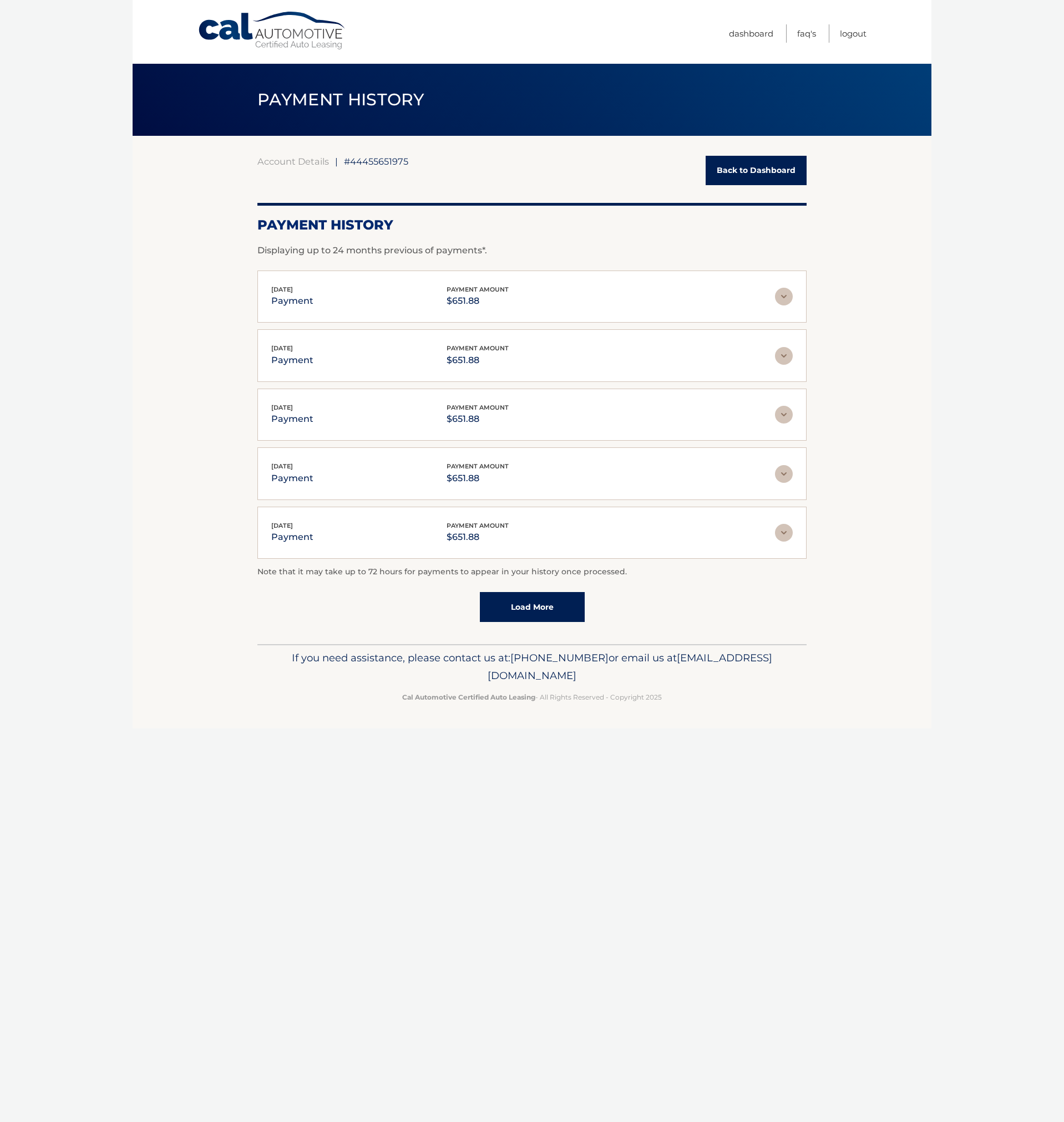
click at [539, 607] on link "Load More" at bounding box center [532, 607] width 105 height 30
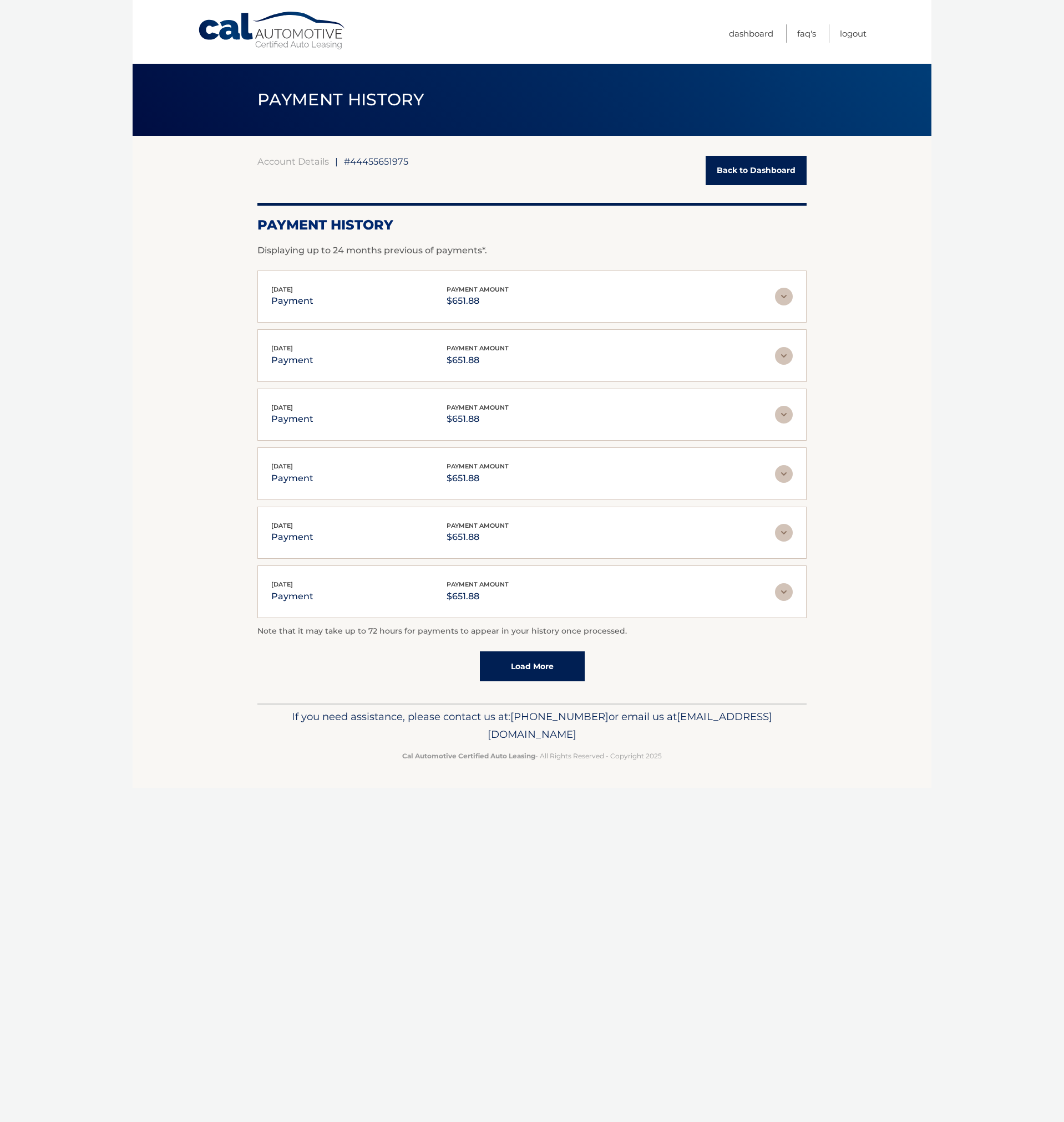
click at [532, 667] on link "Load More" at bounding box center [532, 666] width 105 height 30
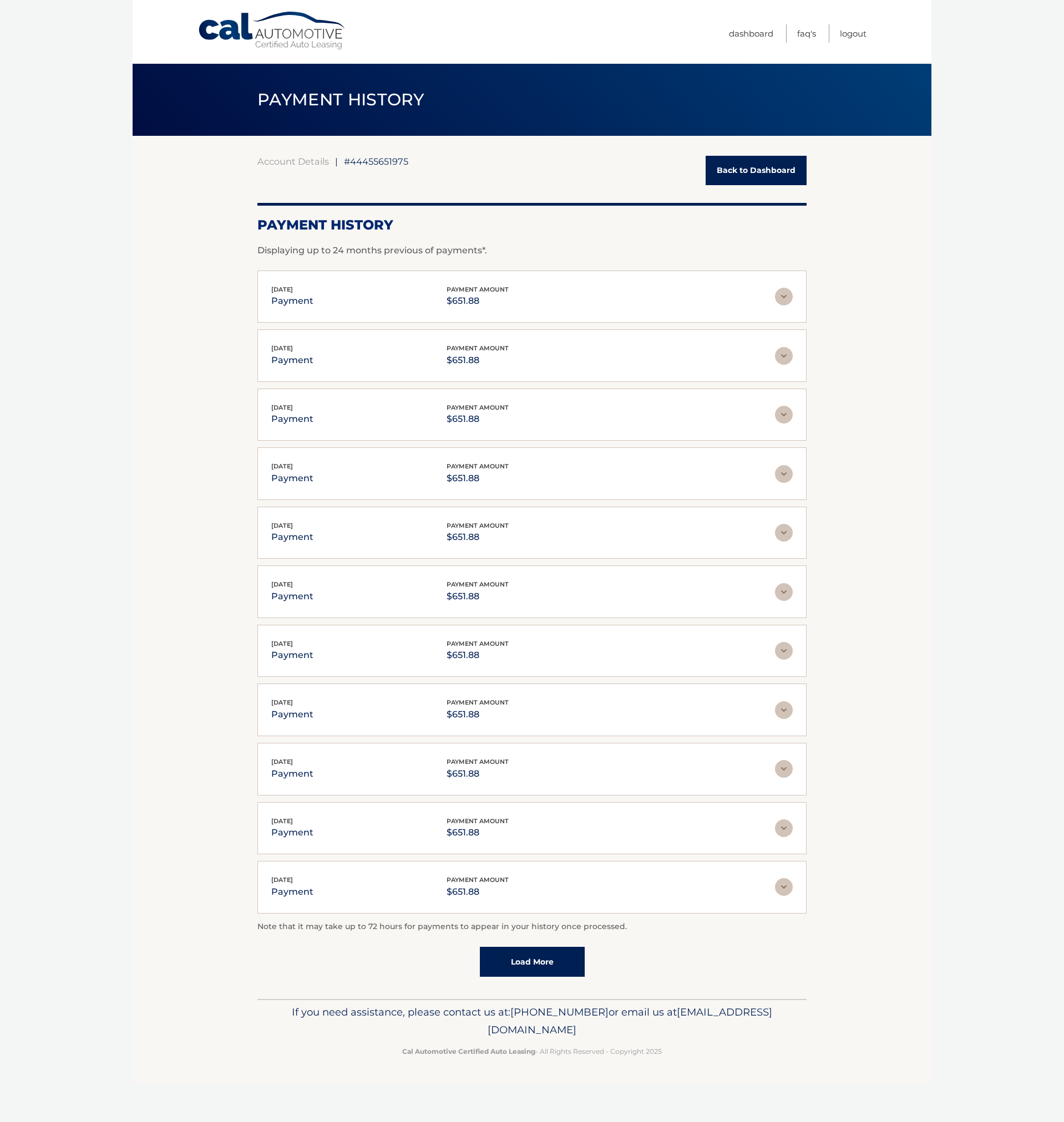
click at [525, 961] on link "Load More" at bounding box center [532, 962] width 105 height 30
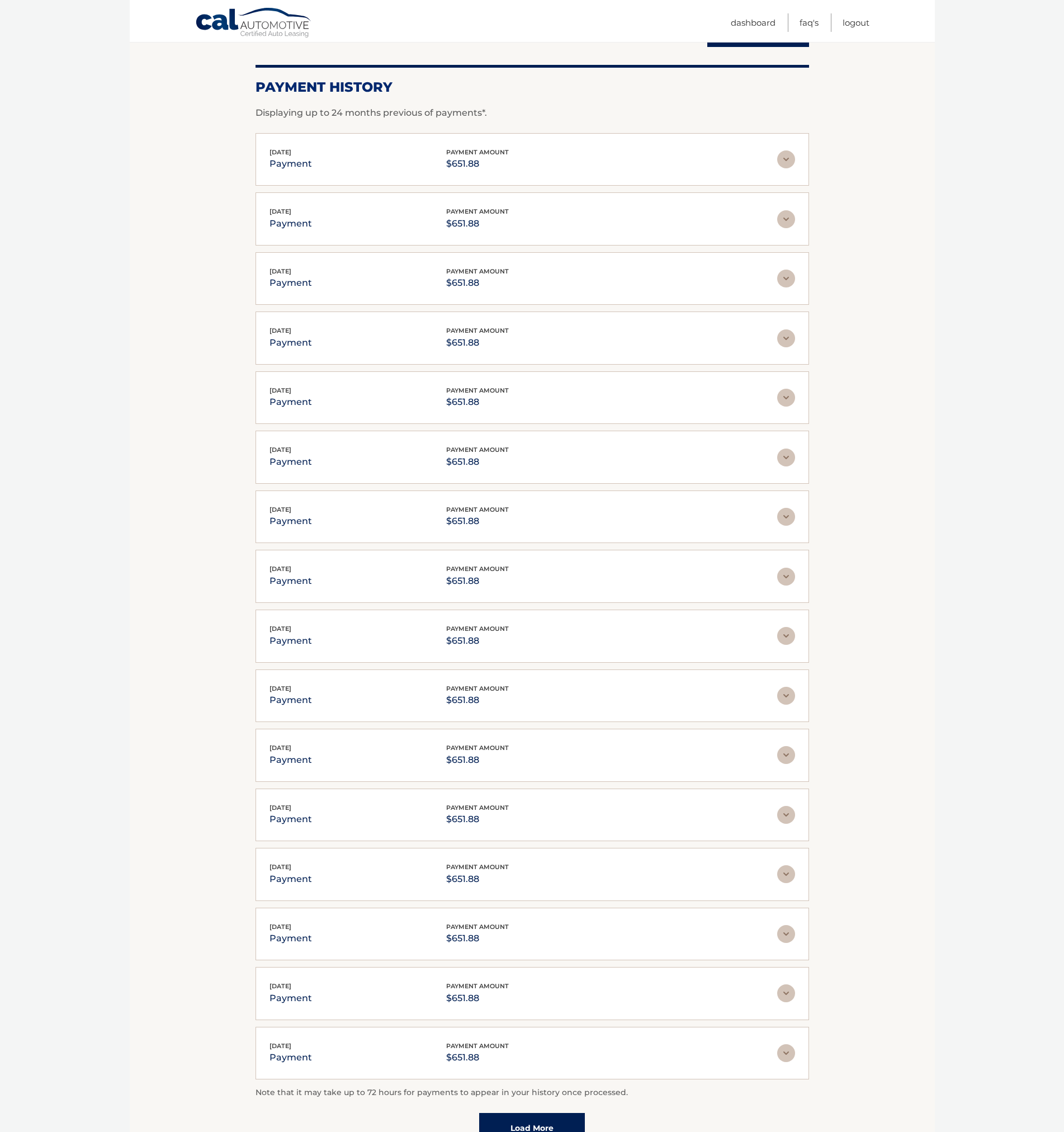
scroll to position [258, 0]
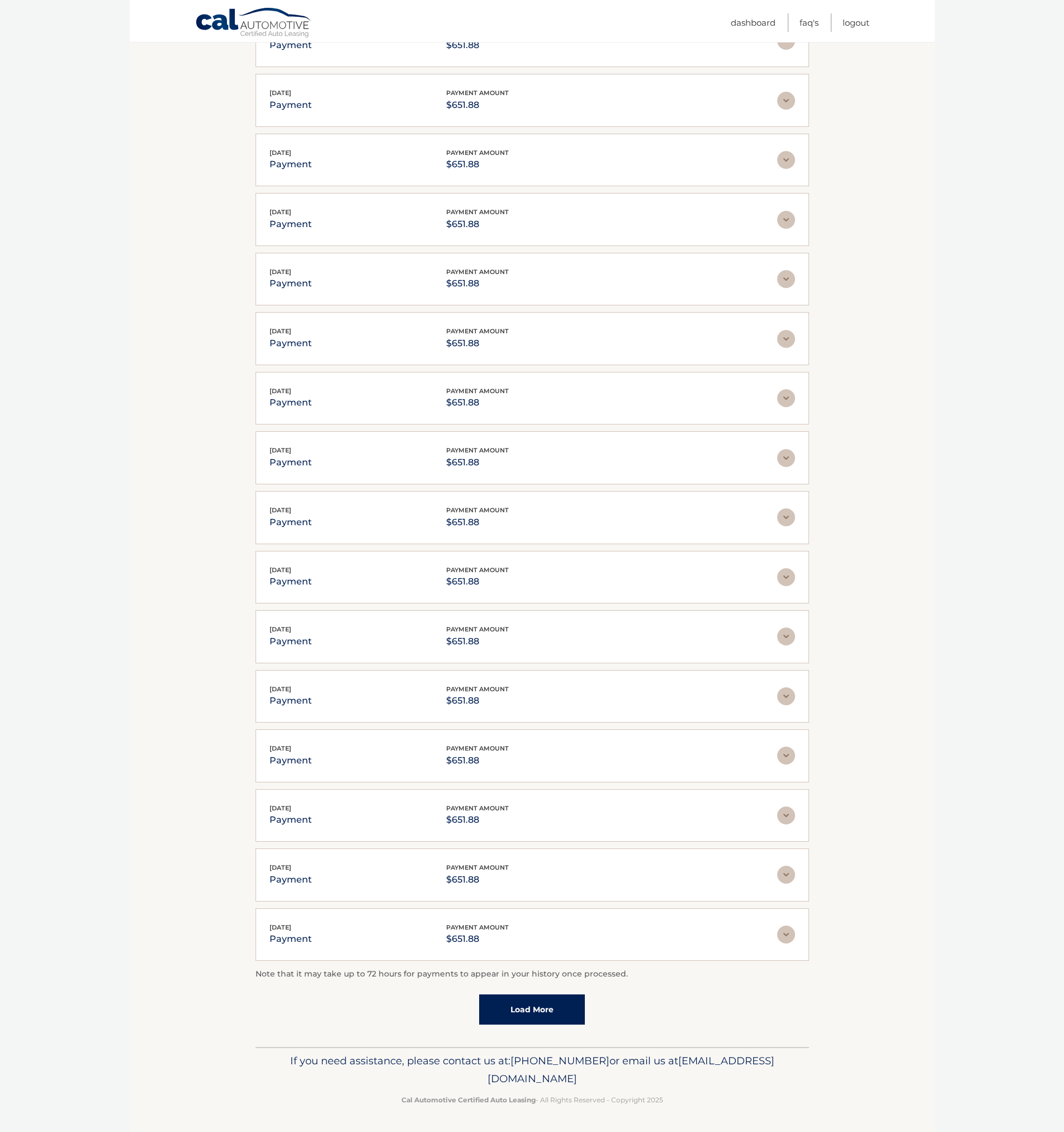
click at [524, 1006] on link "Load More" at bounding box center [532, 1009] width 105 height 30
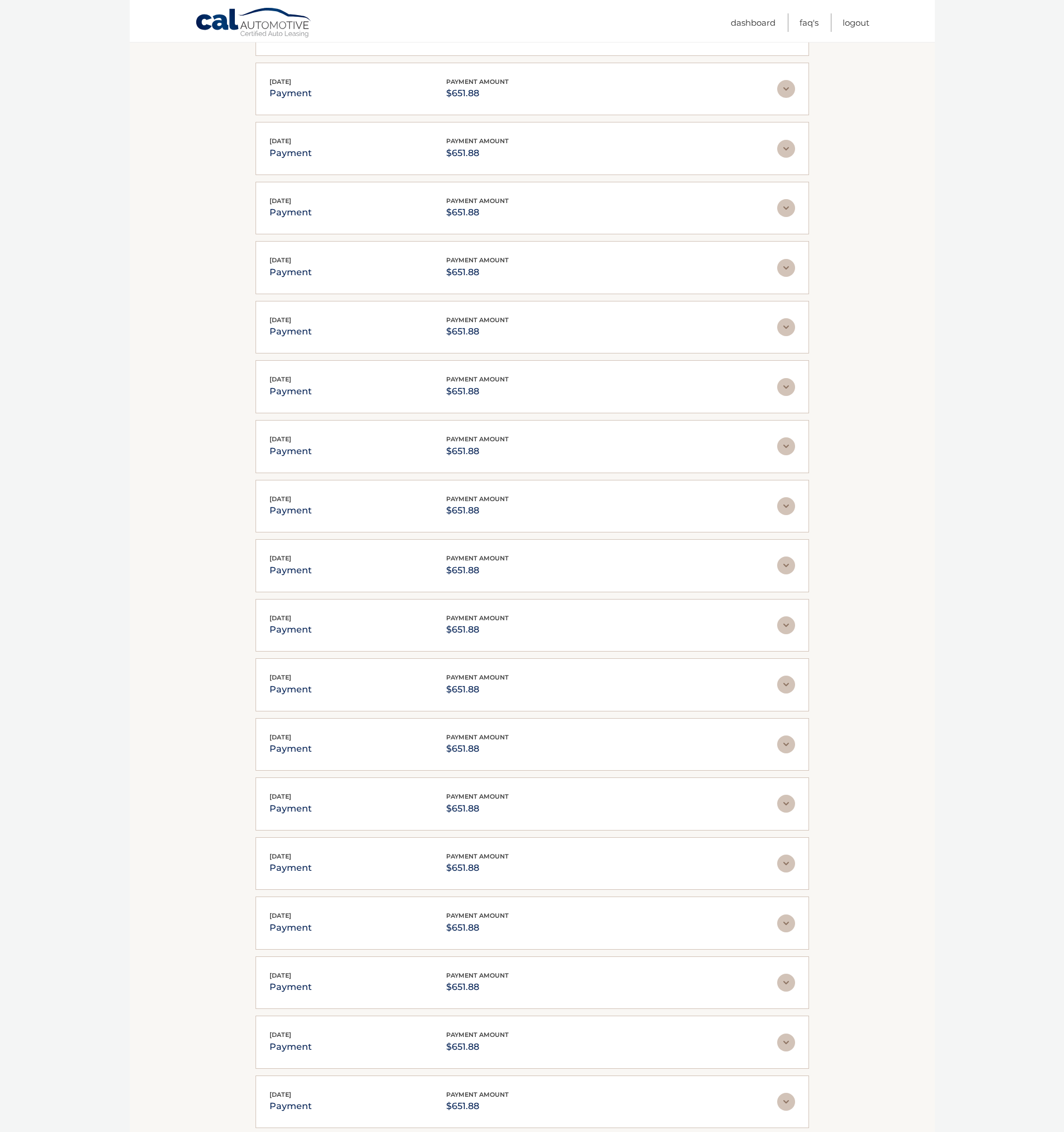
scroll to position [556, 0]
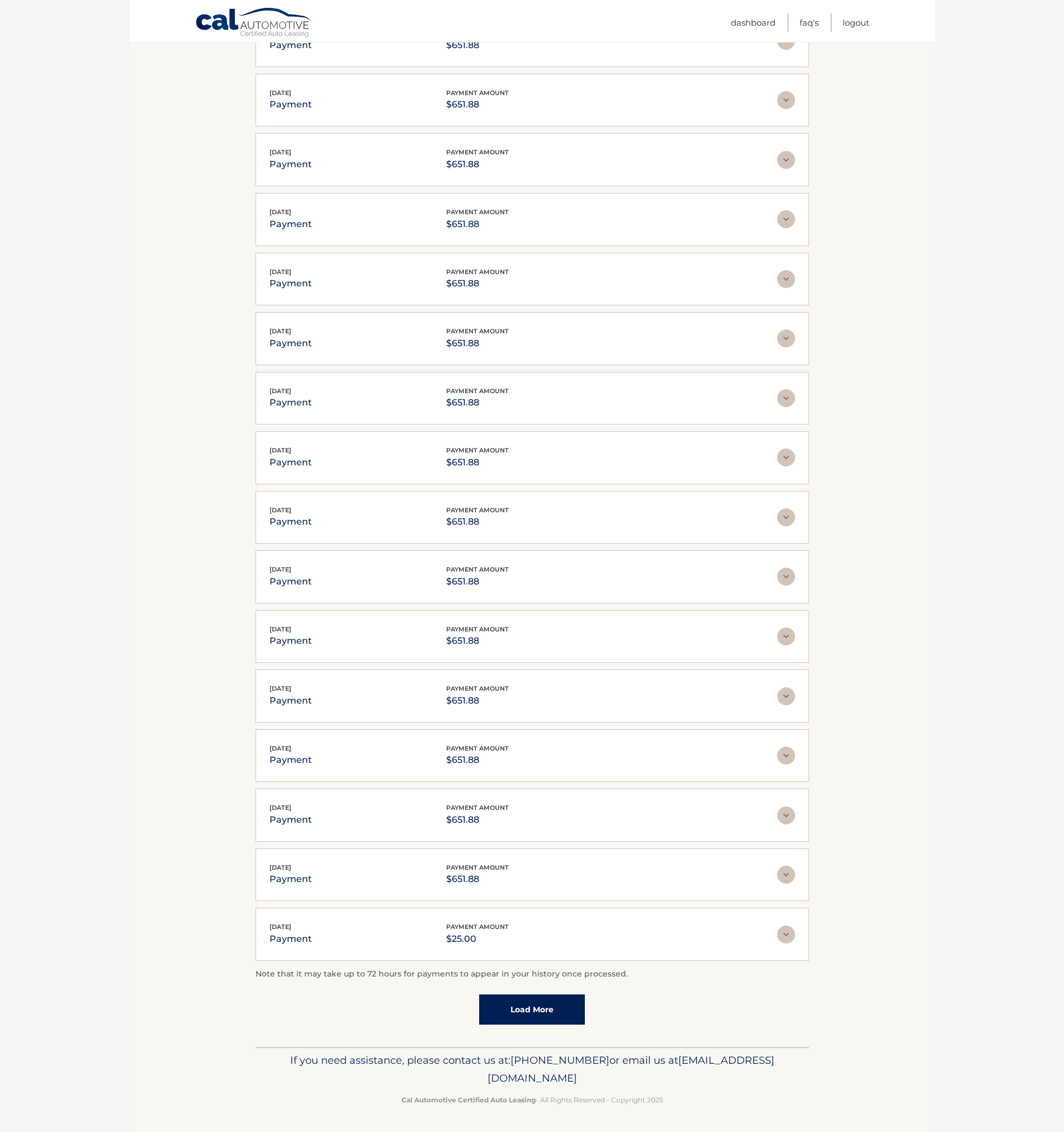
click at [522, 1012] on link "Load More" at bounding box center [532, 1009] width 105 height 30
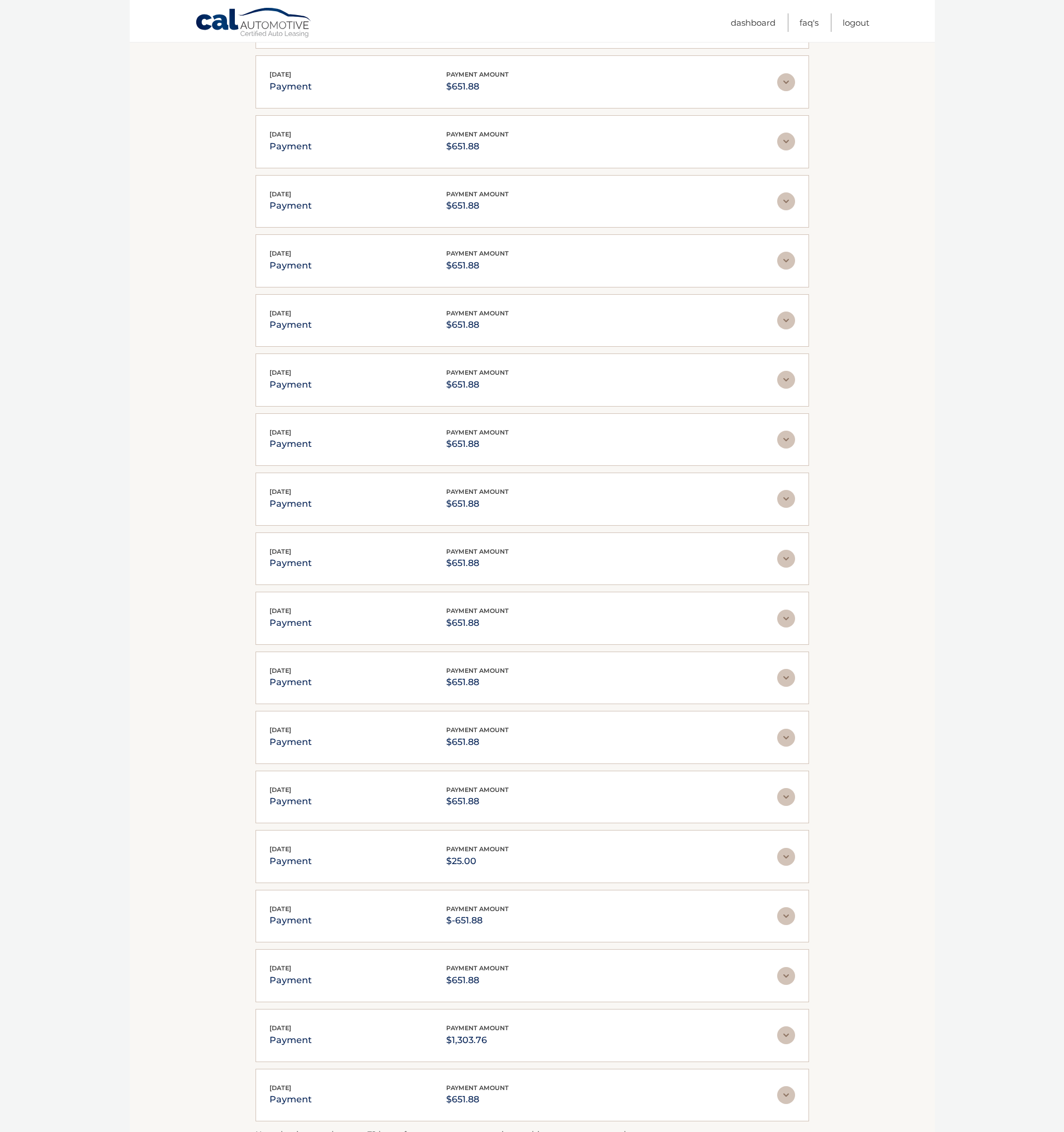
scroll to position [765, 0]
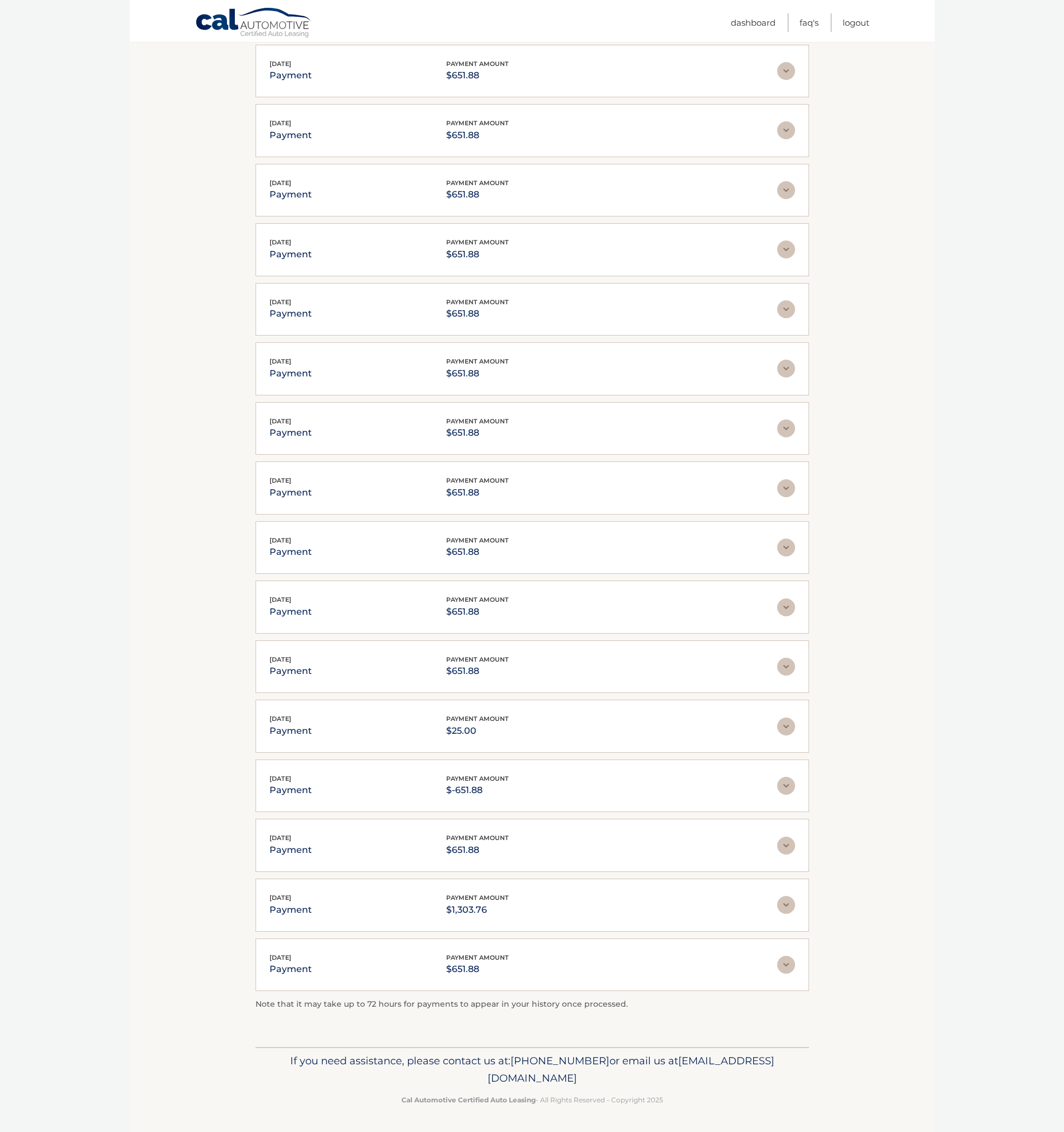
click at [789, 965] on img at bounding box center [786, 965] width 18 height 18
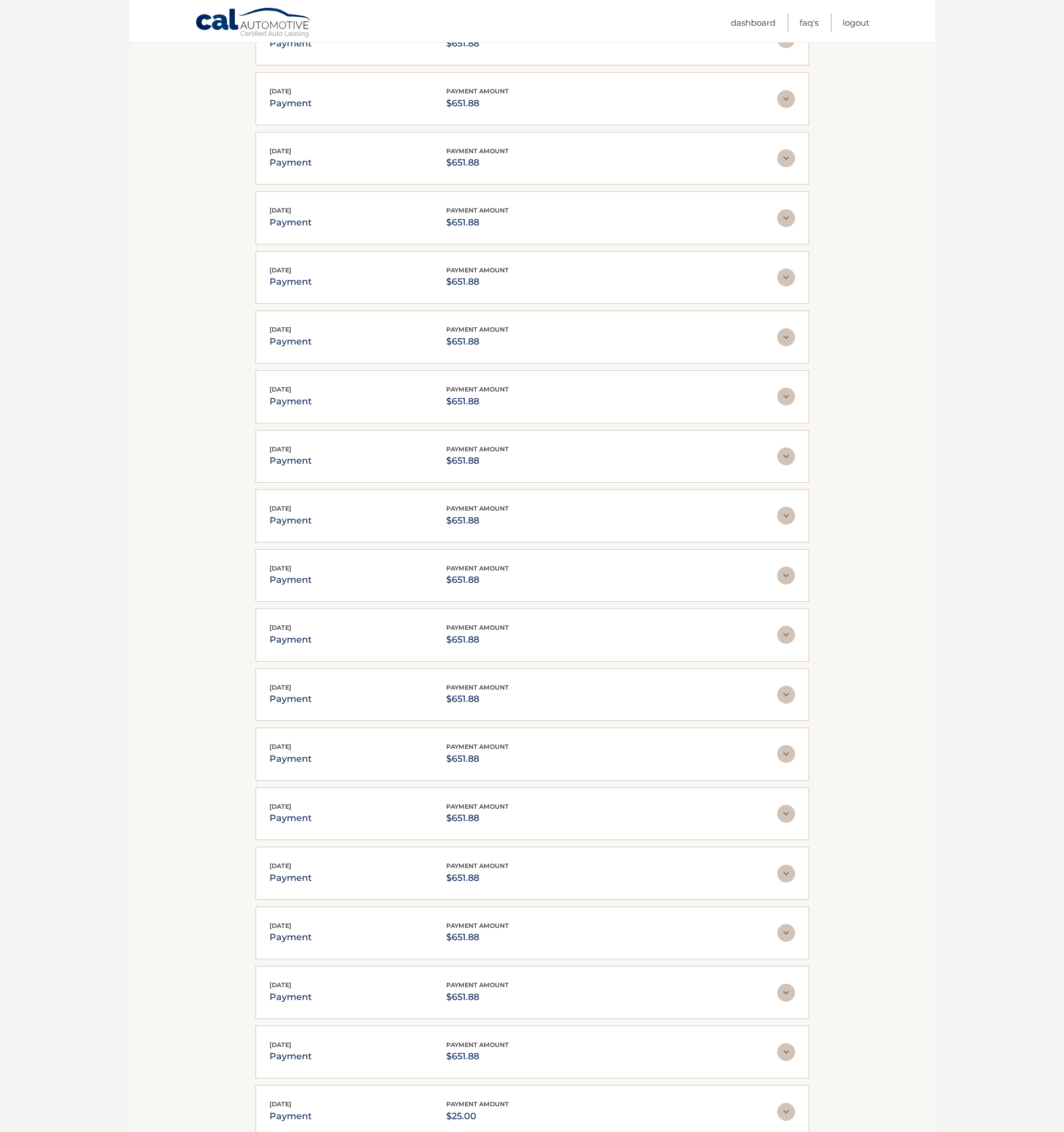
scroll to position [214, 0]
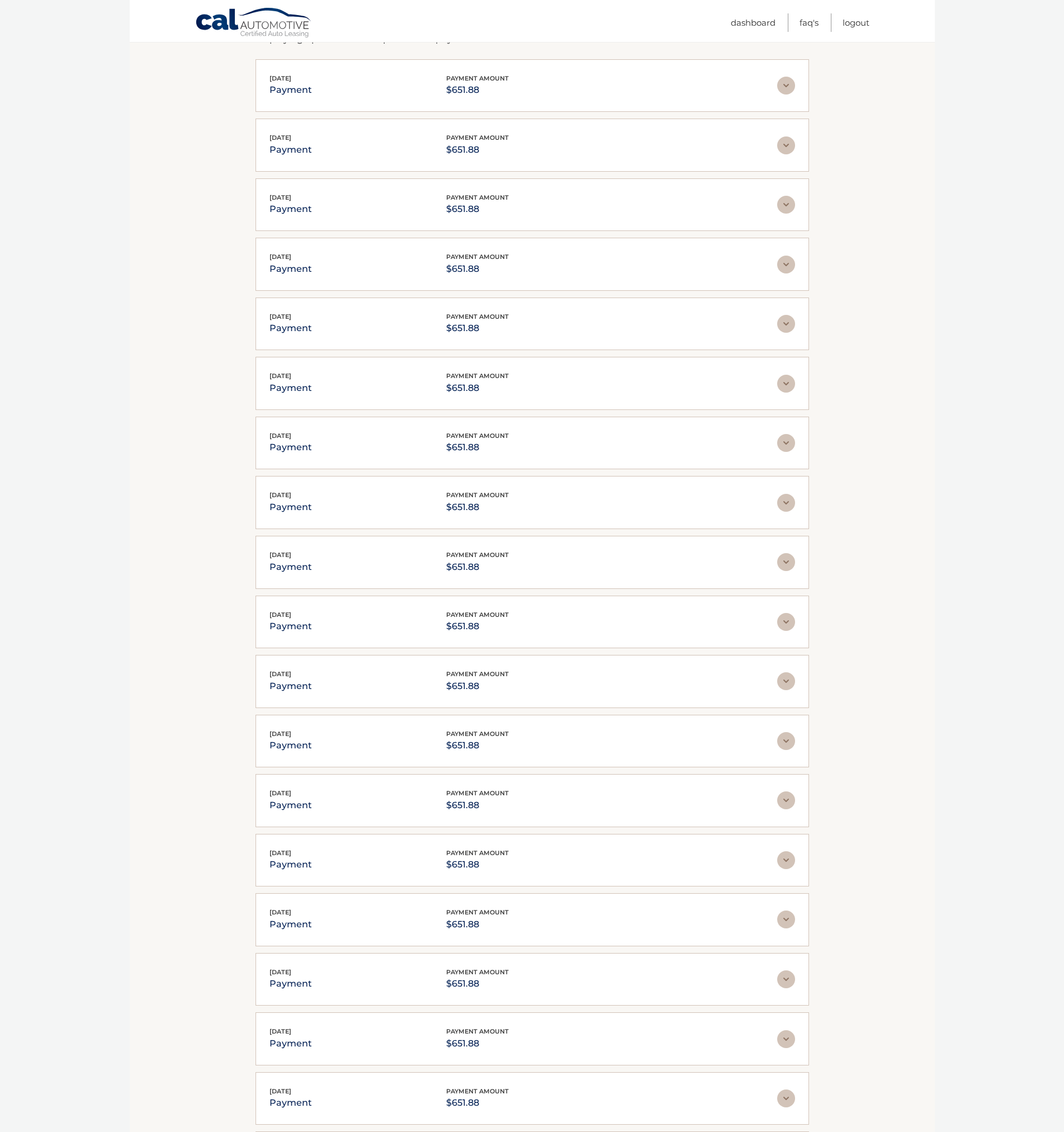
click at [883, 227] on section "Account Details | #44455651975 Back to Dashboard Payment History Displaying up …" at bounding box center [532, 793] width 805 height 1739
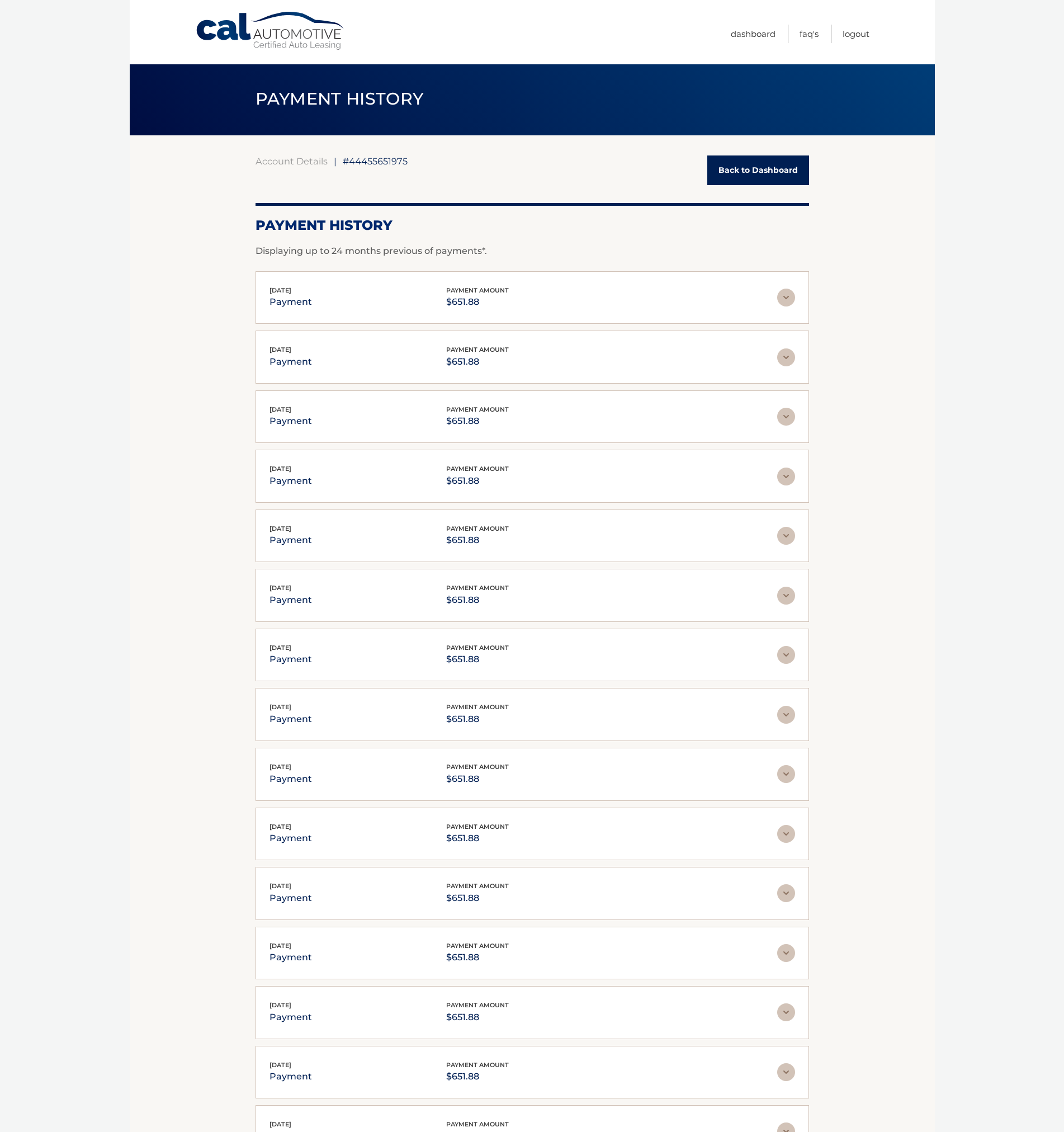
scroll to position [0, 0]
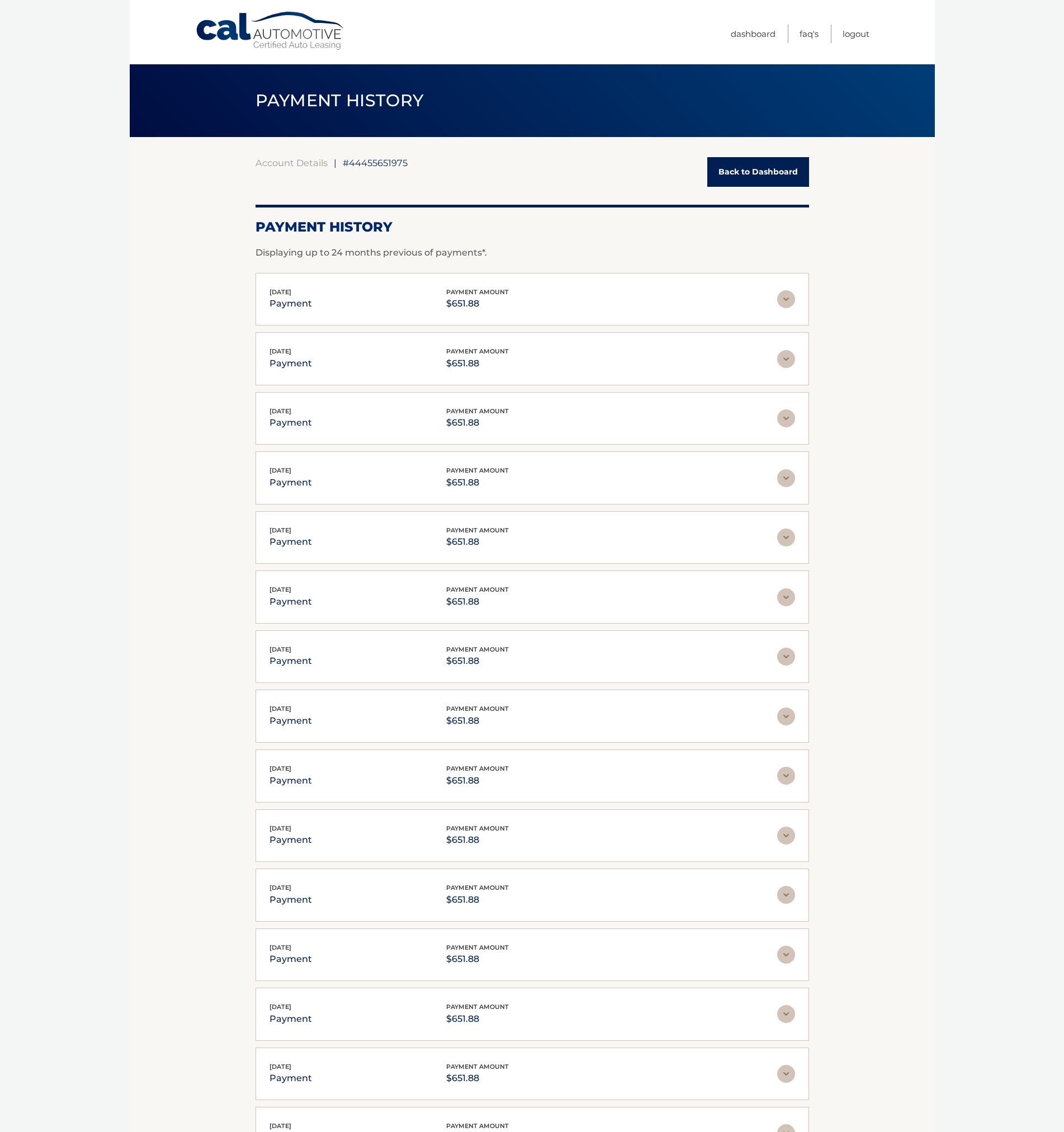
click at [1000, 276] on body "Cal Automotive Menu Dashboard FAQ's Logout |" at bounding box center [532, 566] width 1064 height 1132
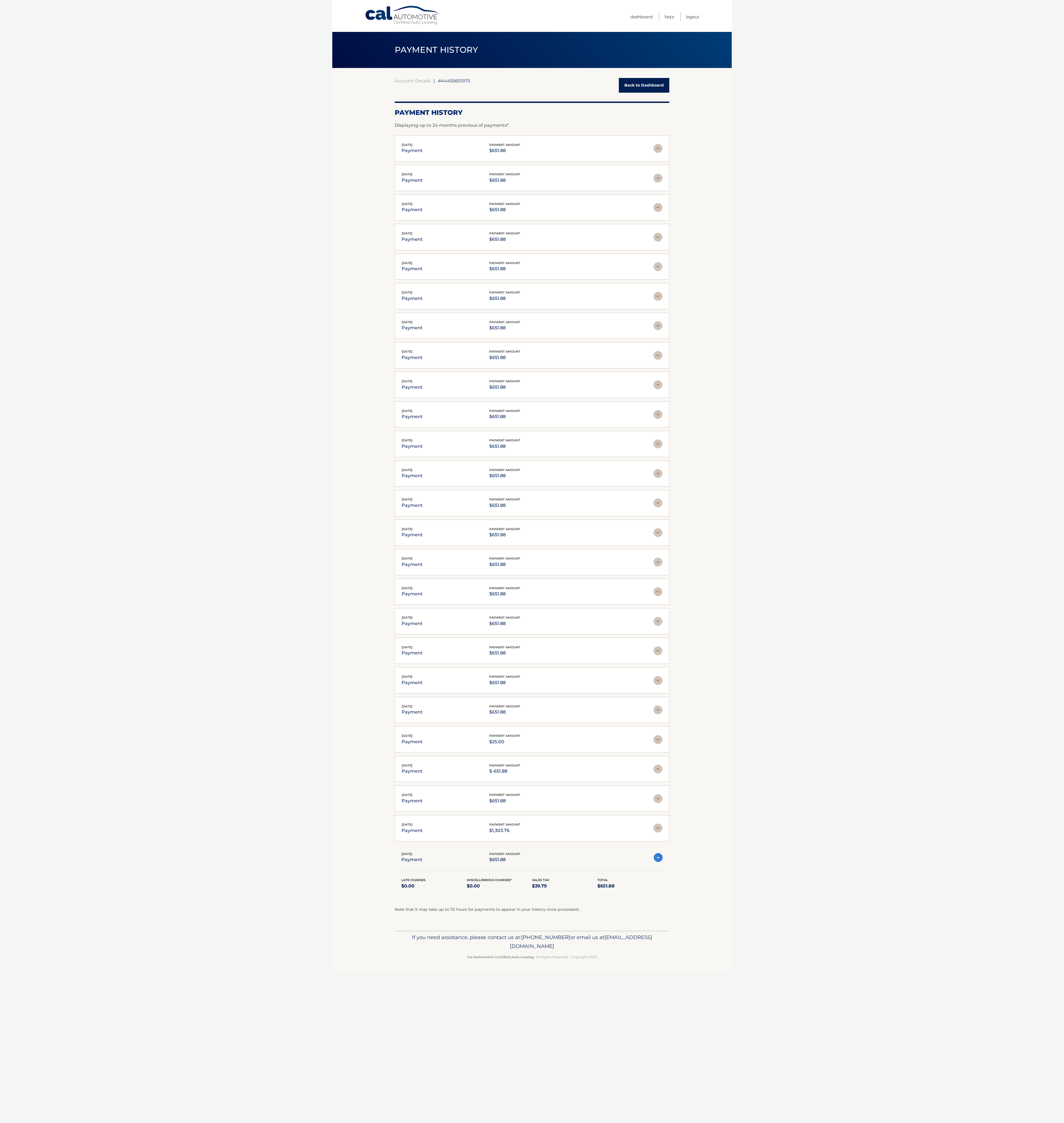
drag, startPoint x: 705, startPoint y: 215, endPoint x: 716, endPoint y: 212, distance: 11.4
click at [532, 215] on section "Account Details | #44455651975 Back to Dashboard Payment History Displaying up …" at bounding box center [532, 499] width 399 height 863
click at [499, 22] on nav "Menu Dashboard FAQ's Logout" at bounding box center [571, 16] width 255 height 32
click at [532, 14] on body "Cal Automotive Menu Dashboard FAQ's Logout |" at bounding box center [532, 562] width 1064 height 1123
